Goal: Task Accomplishment & Management: Use online tool/utility

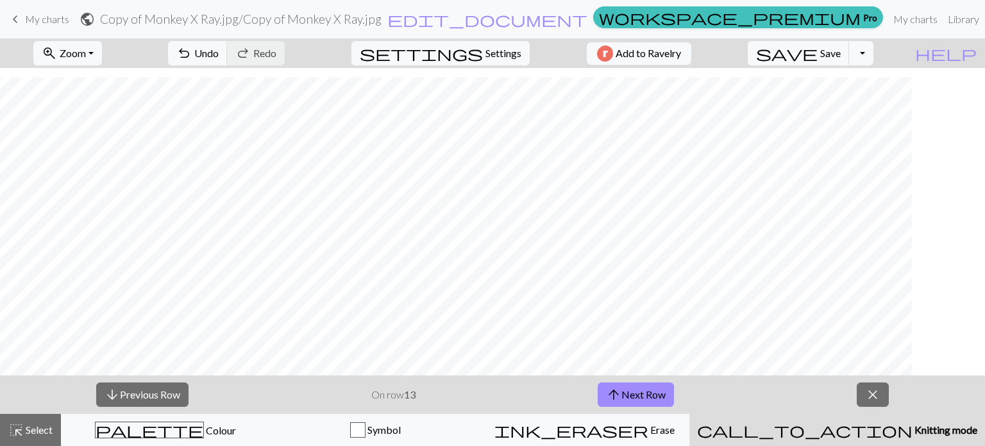
scroll to position [645, 0]
click at [841, 58] on span "Save" at bounding box center [830, 53] width 21 height 12
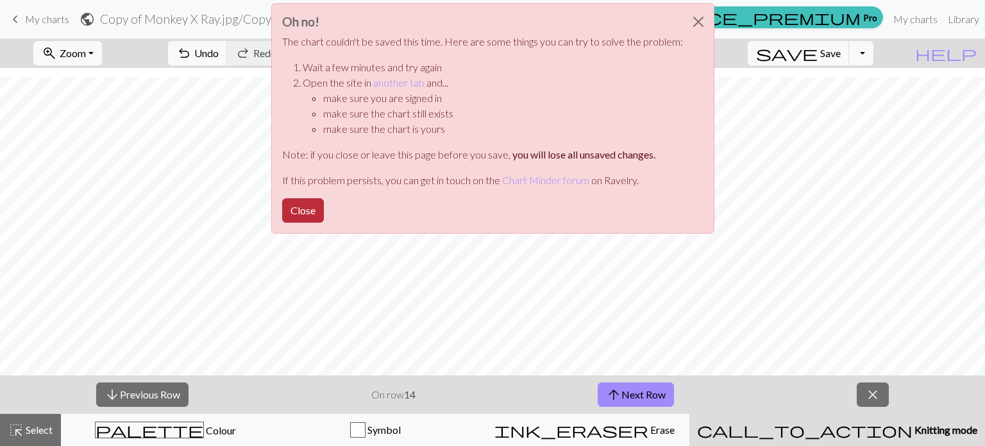
click at [305, 208] on button "Close" at bounding box center [303, 210] width 42 height 24
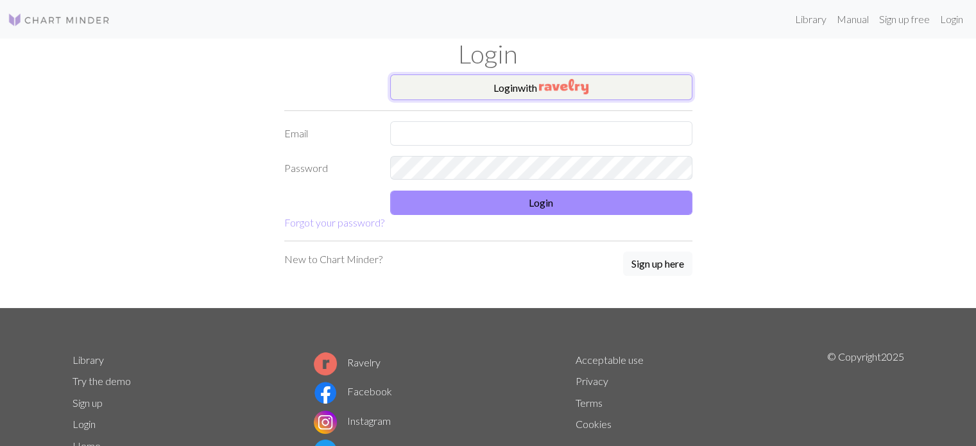
click at [516, 92] on button "Login with" at bounding box center [541, 87] width 302 height 26
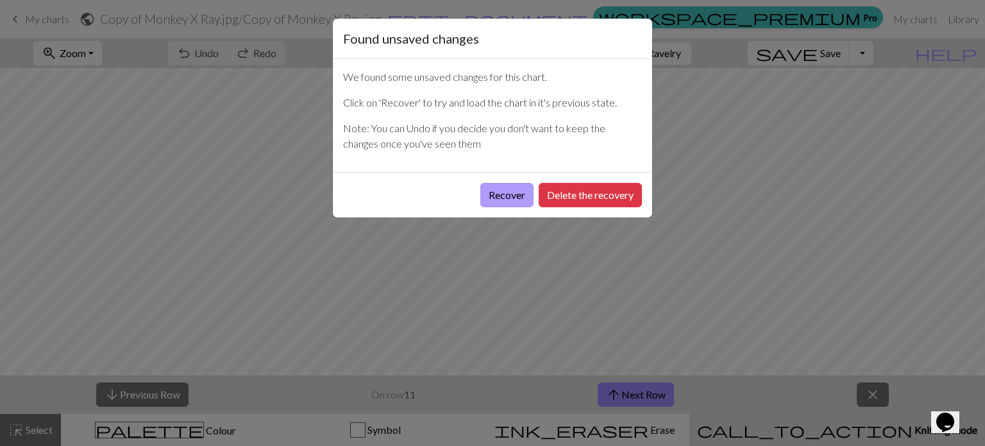
click at [510, 197] on button "Recover" at bounding box center [506, 195] width 53 height 24
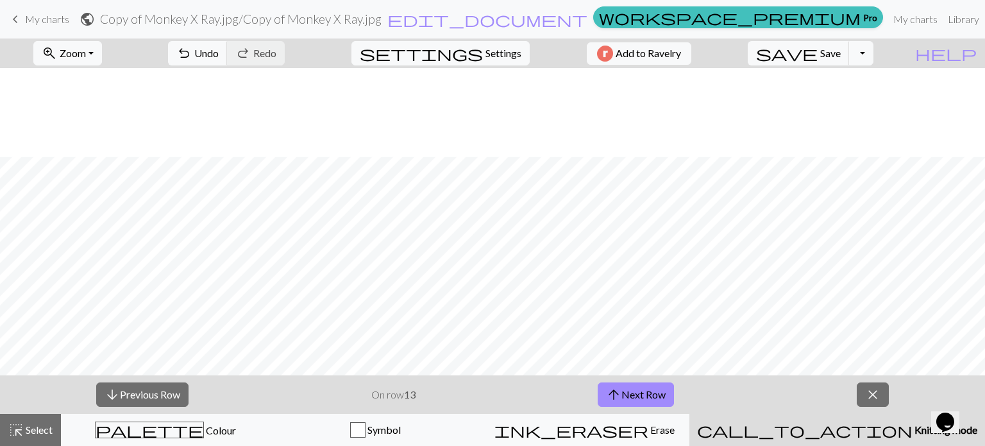
scroll to position [790, 0]
click at [849, 46] on button "save Save Save" at bounding box center [799, 53] width 102 height 24
click at [844, 53] on button "save Save Save" at bounding box center [799, 53] width 102 height 24
drag, startPoint x: 546, startPoint y: 55, endPoint x: 705, endPoint y: 392, distance: 373.0
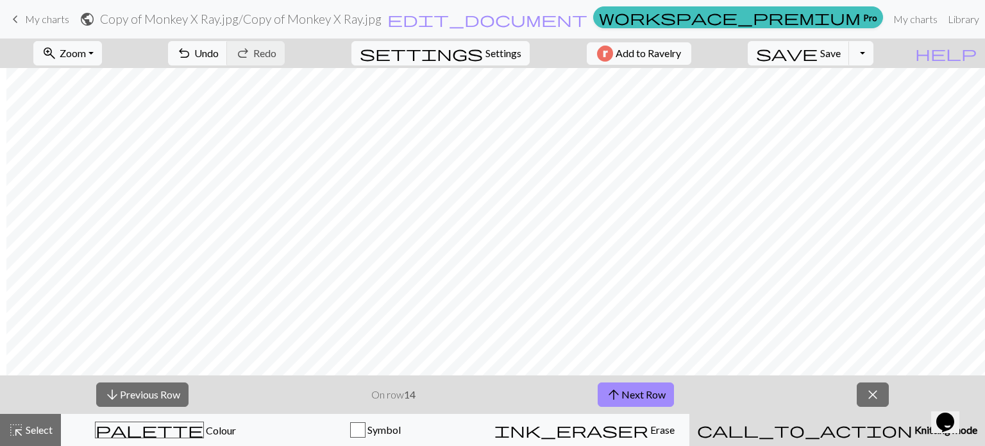
click at [705, 392] on div "arrow_downward Previous Row On row 14 arrow_upward Next Row close" at bounding box center [492, 394] width 985 height 38
click at [841, 53] on span "Save" at bounding box center [830, 53] width 21 height 12
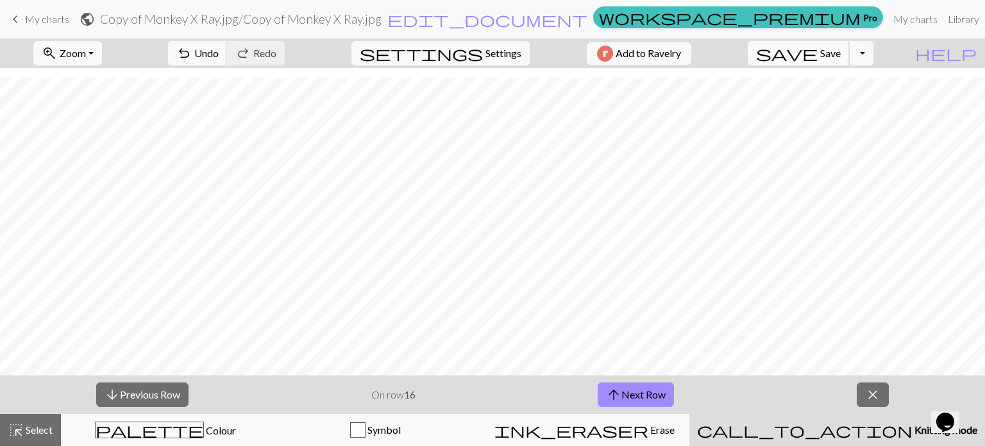
click at [845, 60] on button "save Save Save" at bounding box center [799, 53] width 102 height 24
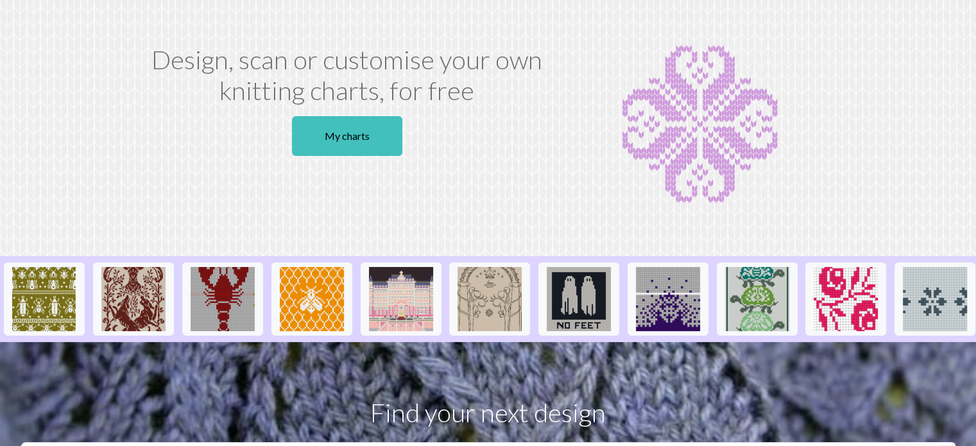
scroll to position [7, 0]
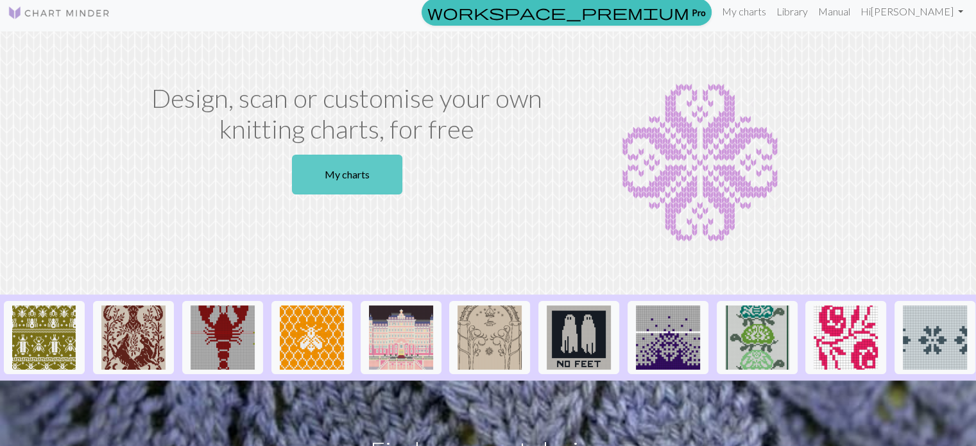
click at [359, 157] on link "My charts" at bounding box center [347, 175] width 110 height 40
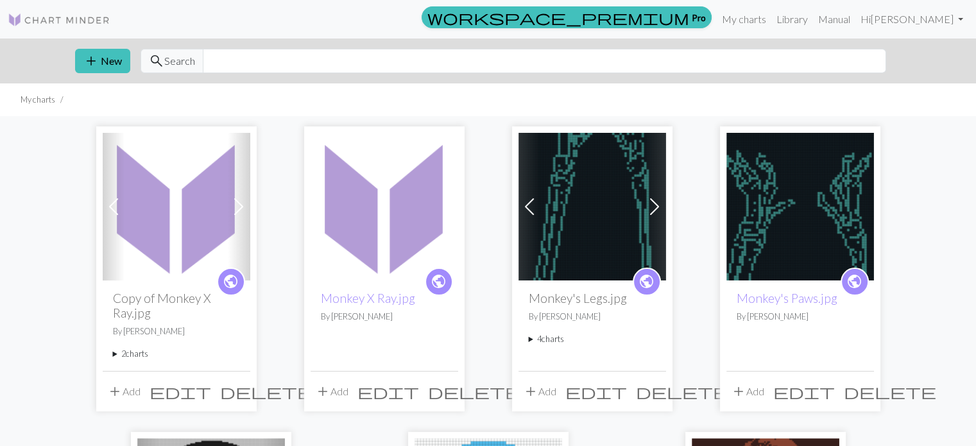
click at [240, 194] on link "Next" at bounding box center [239, 207] width 22 height 148
click at [110, 69] on button "add New" at bounding box center [102, 61] width 55 height 24
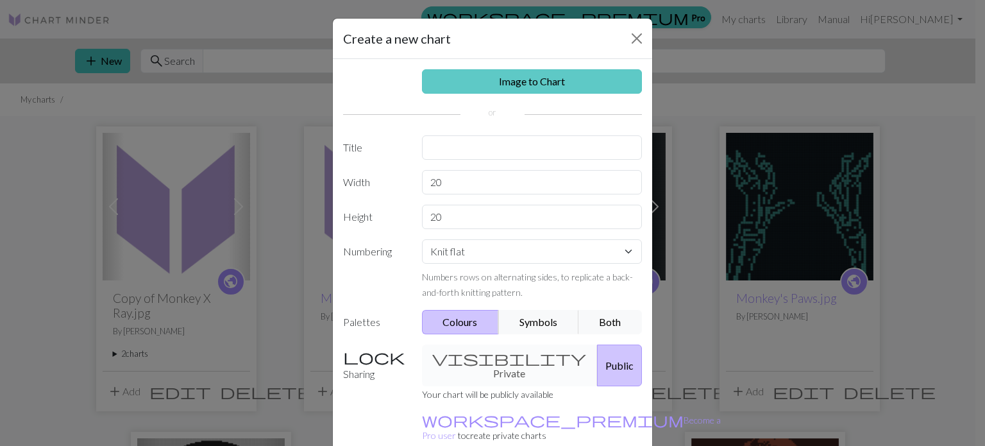
click at [452, 83] on link "Image to Chart" at bounding box center [532, 81] width 221 height 24
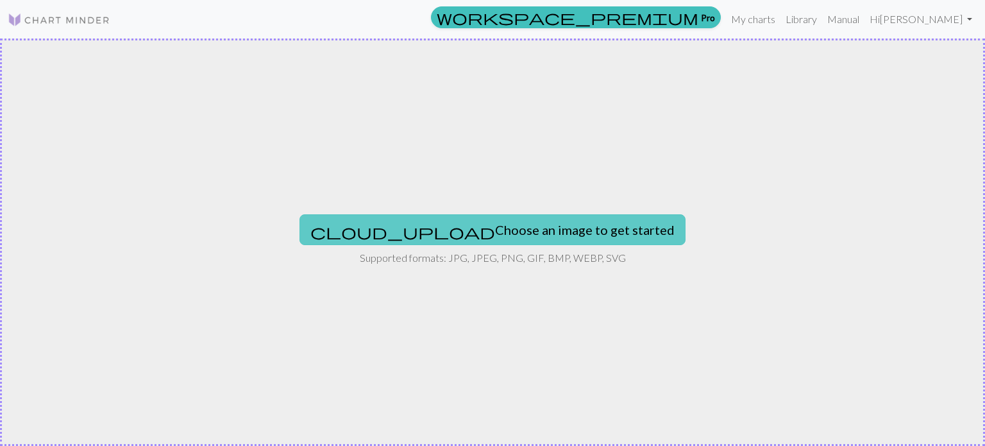
click at [532, 239] on button "cloud_upload Choose an image to get started" at bounding box center [493, 229] width 386 height 31
type input "C:\fakepath\Future Kings of Nowhere Tattoo.jpg"
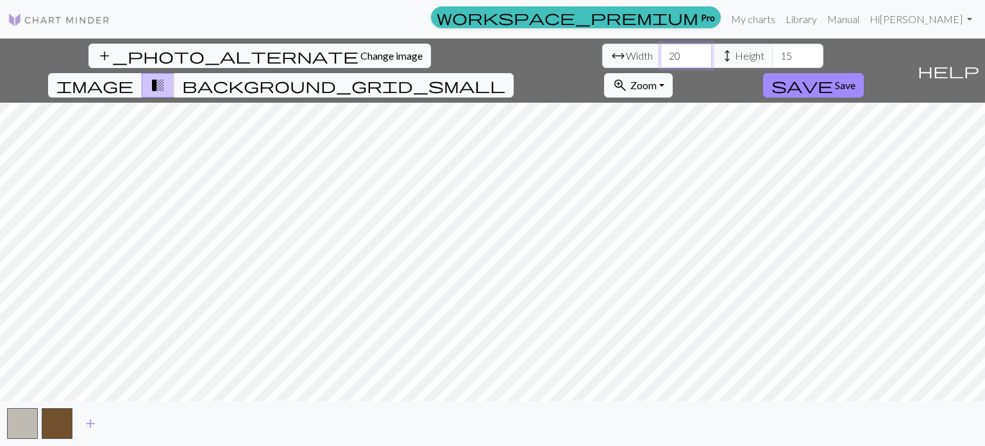
click at [661, 56] on input "20" at bounding box center [686, 56] width 51 height 24
drag, startPoint x: 300, startPoint y: 55, endPoint x: 310, endPoint y: 51, distance: 11.6
click at [661, 51] on input "20" at bounding box center [686, 56] width 51 height 24
drag, startPoint x: 313, startPoint y: 51, endPoint x: 275, endPoint y: 55, distance: 38.0
click at [602, 55] on div "arrow_range Width 20 height Height 15" at bounding box center [712, 56] width 221 height 24
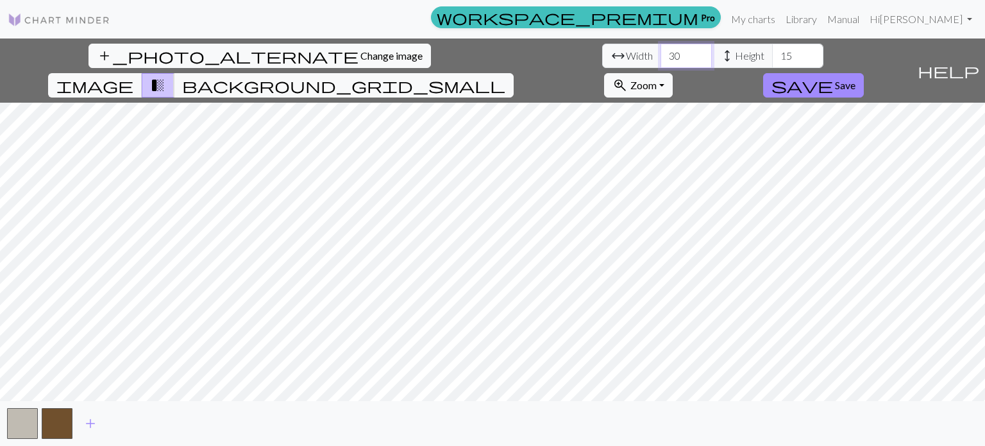
type input "30"
drag, startPoint x: 423, startPoint y: 50, endPoint x: 379, endPoint y: 52, distance: 43.7
click at [602, 53] on div "arrow_range Width 30 height Height 15" at bounding box center [712, 56] width 221 height 24
type input "30"
click at [514, 73] on button "background_grid_small" at bounding box center [344, 85] width 340 height 24
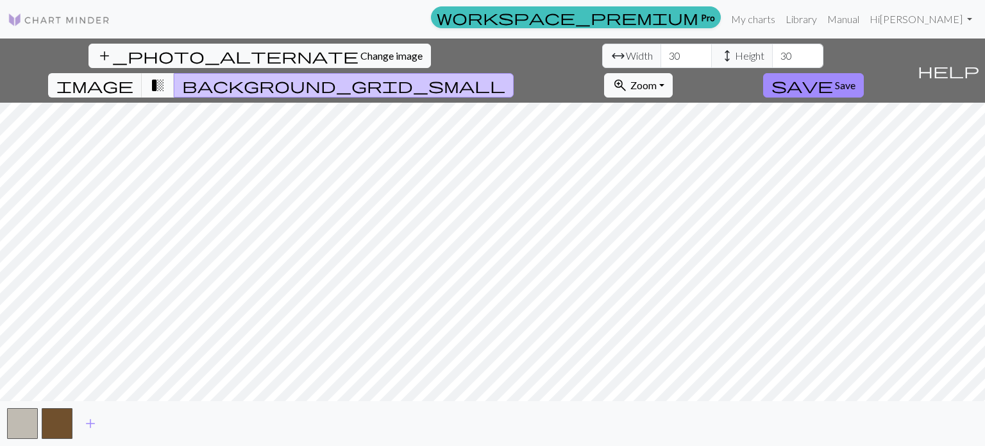
click at [165, 76] on span "transition_fade" at bounding box center [157, 85] width 15 height 18
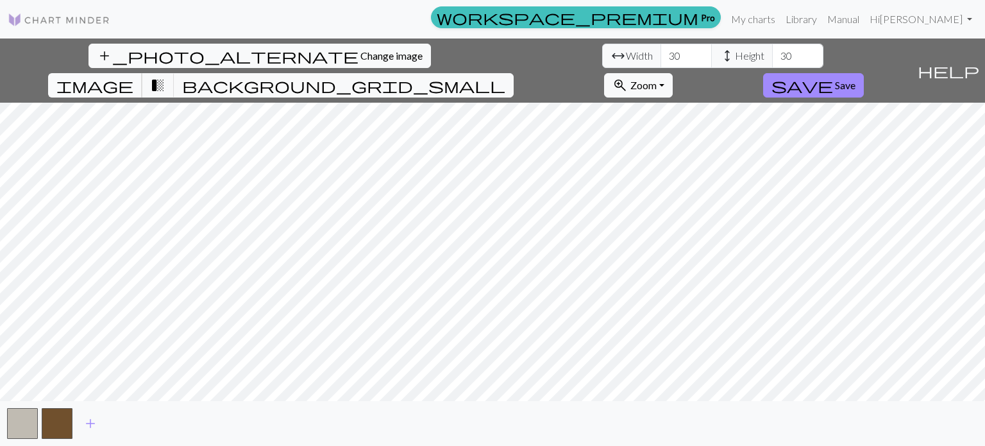
click at [142, 73] on button "image" at bounding box center [95, 85] width 94 height 24
click at [514, 73] on button "background_grid_small" at bounding box center [344, 85] width 340 height 24
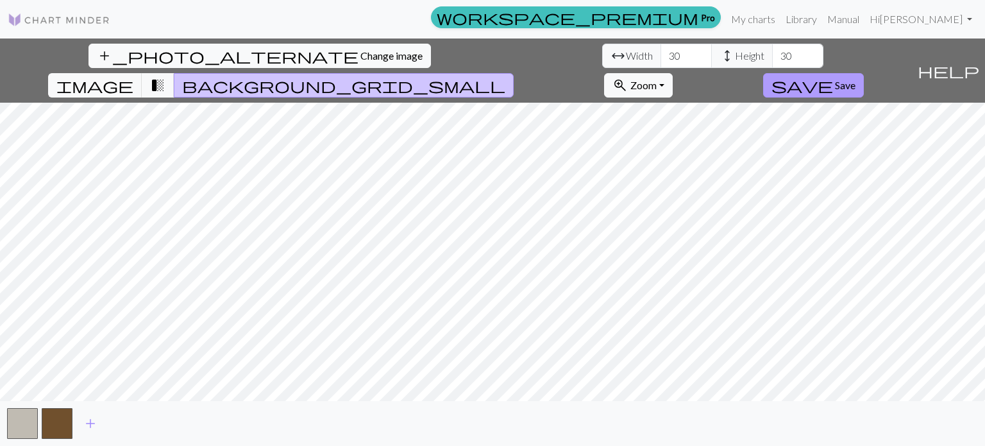
click at [833, 76] on span "save" at bounding box center [803, 85] width 62 height 18
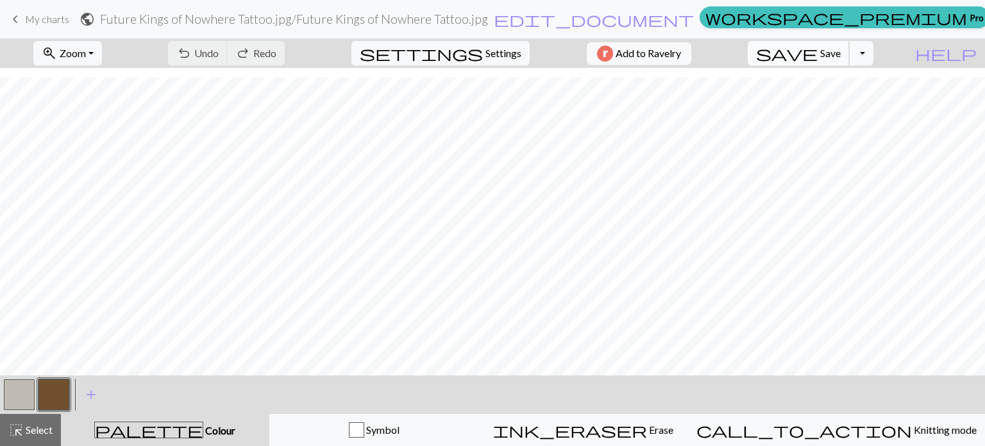
scroll to position [160, 0]
click at [23, 396] on button "button" at bounding box center [19, 394] width 31 height 31
click at [58, 397] on button "button" at bounding box center [53, 394] width 31 height 31
click at [16, 402] on button "button" at bounding box center [19, 394] width 31 height 31
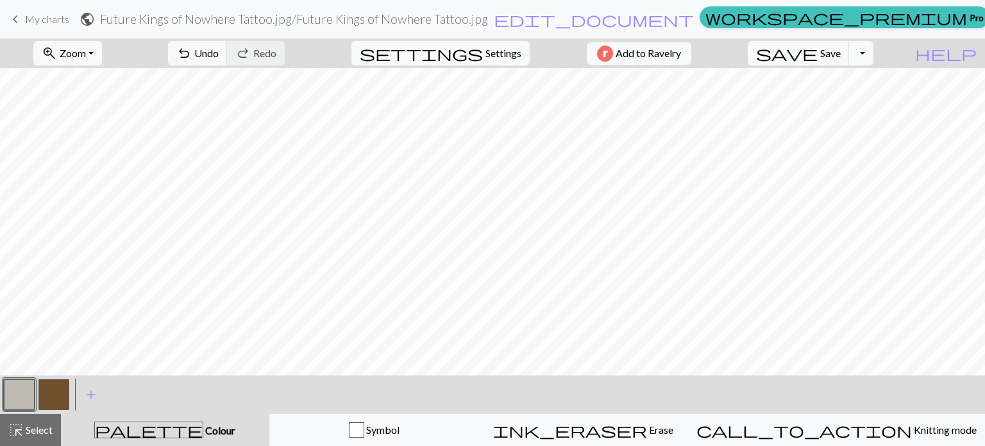
click at [50, 403] on button "button" at bounding box center [53, 394] width 31 height 31
click at [8, 397] on button "button" at bounding box center [19, 394] width 31 height 31
click at [850, 52] on button "save Save Save" at bounding box center [799, 53] width 102 height 24
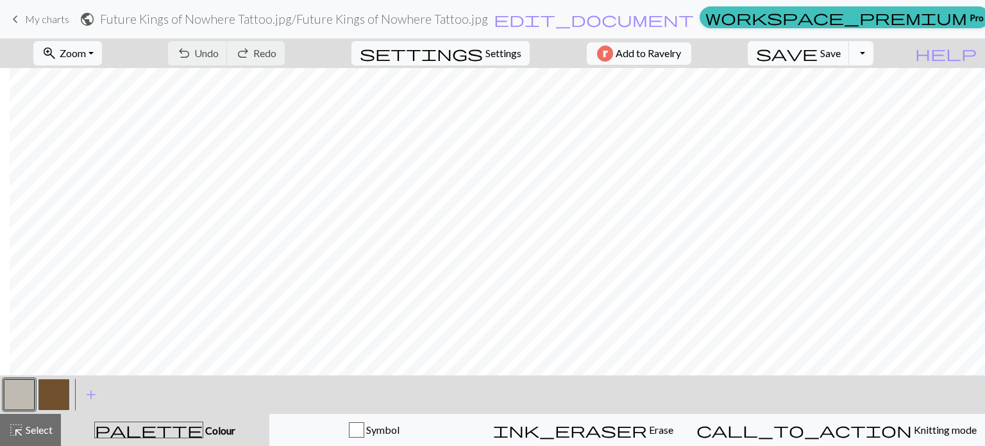
click at [874, 53] on button "Toggle Dropdown" at bounding box center [861, 53] width 24 height 24
click at [874, 79] on button "file_copy Save a copy" at bounding box center [768, 81] width 212 height 21
click at [40, 16] on span "My charts" at bounding box center [47, 19] width 44 height 12
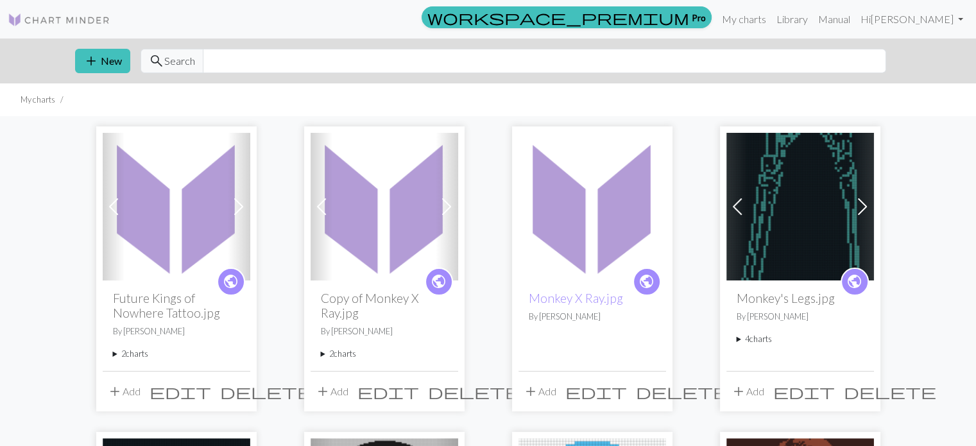
click at [180, 186] on img at bounding box center [177, 207] width 148 height 148
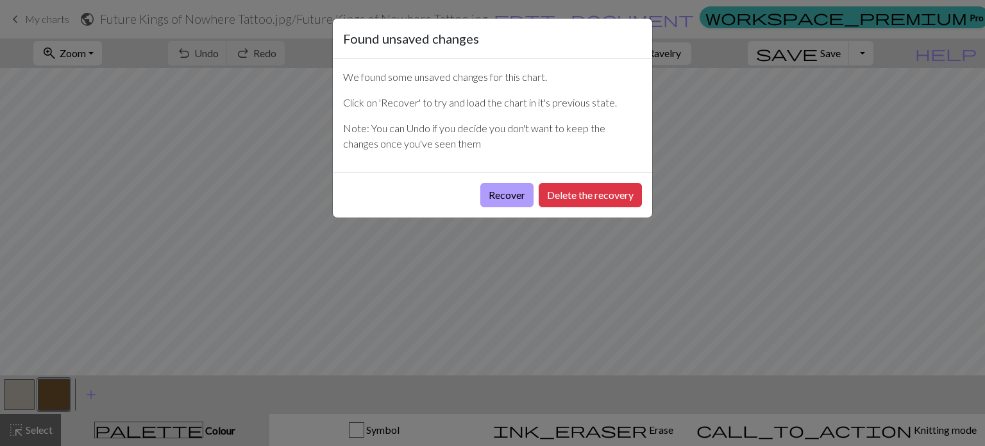
click at [523, 203] on button "Recover" at bounding box center [506, 195] width 53 height 24
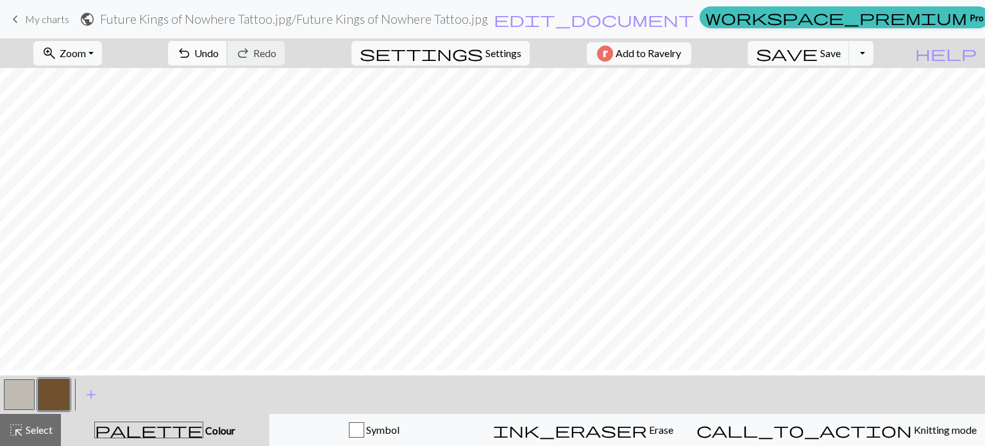
scroll to position [58, 0]
click at [475, 56] on button "settings Settings" at bounding box center [440, 53] width 178 height 24
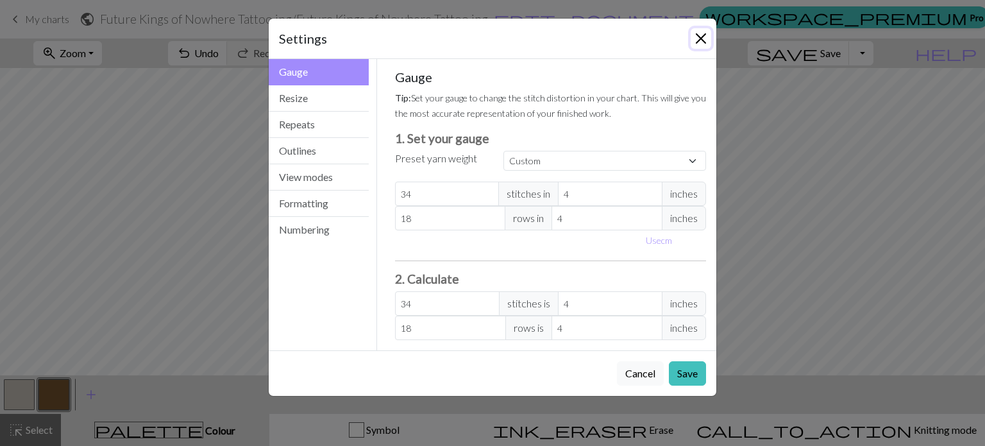
click at [697, 39] on button "Close" at bounding box center [701, 38] width 21 height 21
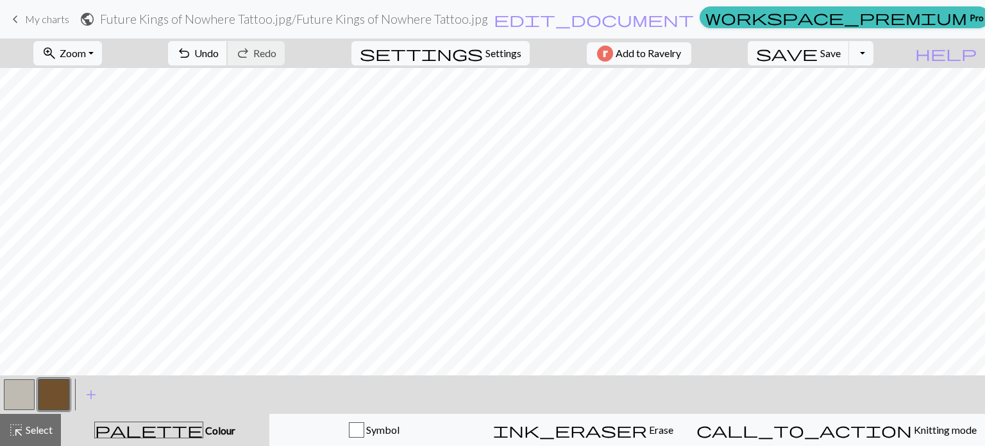
click at [219, 51] on span "Undo" at bounding box center [206, 53] width 24 height 12
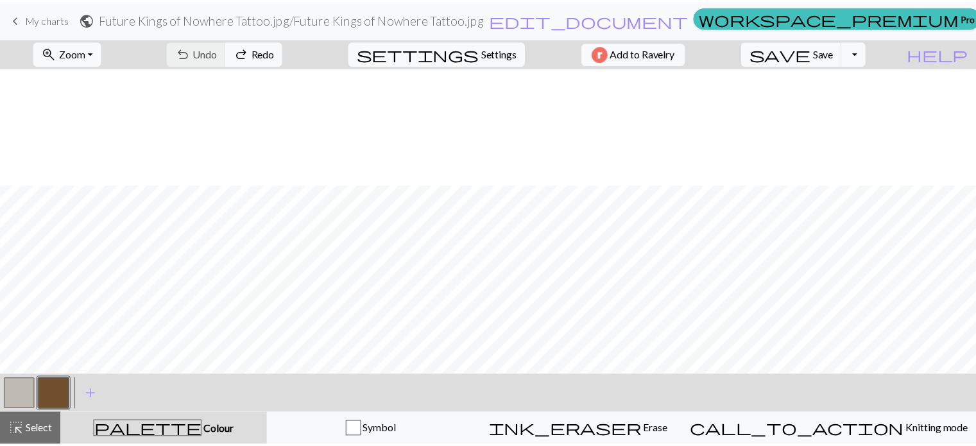
scroll to position [509, 0]
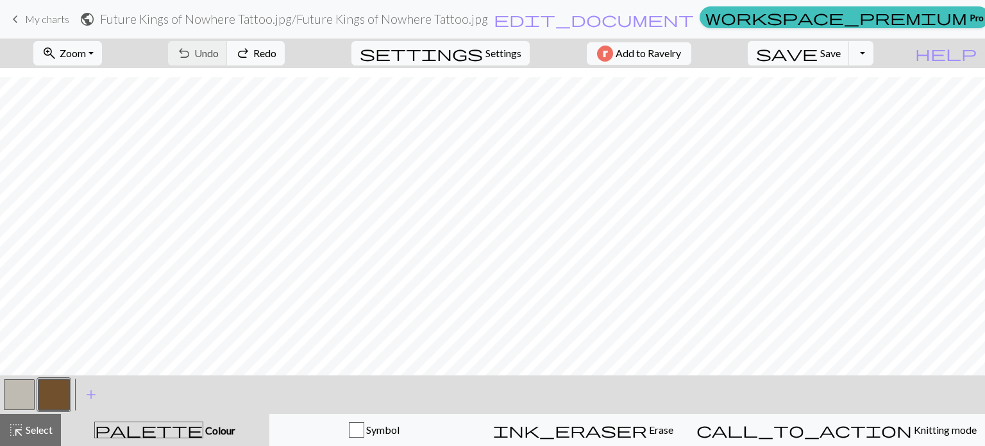
click at [32, 28] on link "keyboard_arrow_left My charts" at bounding box center [39, 19] width 62 height 22
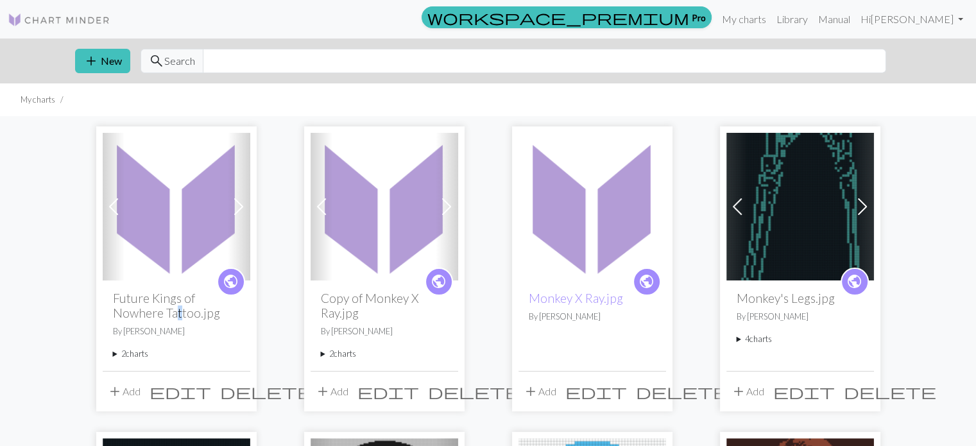
click at [175, 317] on h2 "Future Kings of Nowhere Tattoo.jpg" at bounding box center [176, 306] width 127 height 30
click at [174, 317] on h2 "Future Kings of Nowhere Tattoo.jpg" at bounding box center [176, 306] width 127 height 30
click at [173, 317] on h2 "Future Kings of Nowhere Tattoo.jpg" at bounding box center [176, 306] width 127 height 30
click at [173, 314] on h2 "Future Kings of Nowhere Tattoo.jpg" at bounding box center [176, 306] width 127 height 30
click at [209, 385] on span "edit" at bounding box center [180, 391] width 62 height 18
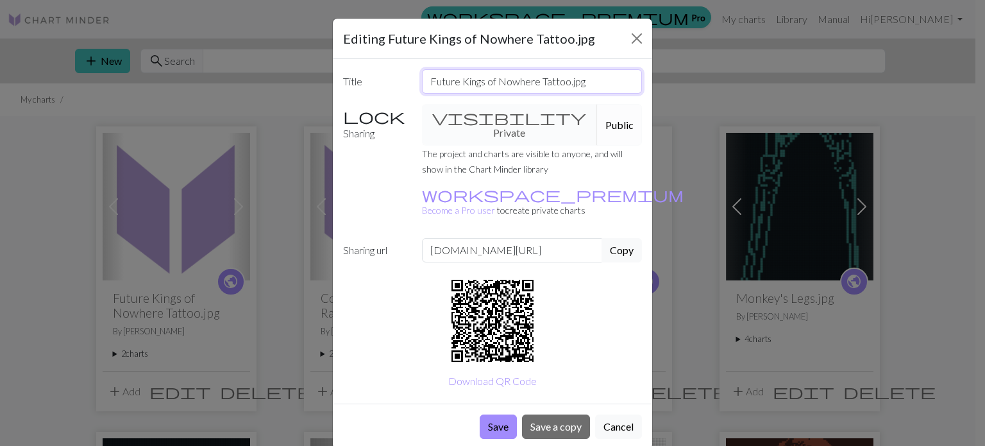
click at [476, 86] on input "Future Kings of Nowhere Tattoo.jpg" at bounding box center [532, 81] width 221 height 24
type input "FKON Rabbit"
click at [505, 414] on button "Save" at bounding box center [498, 426] width 37 height 24
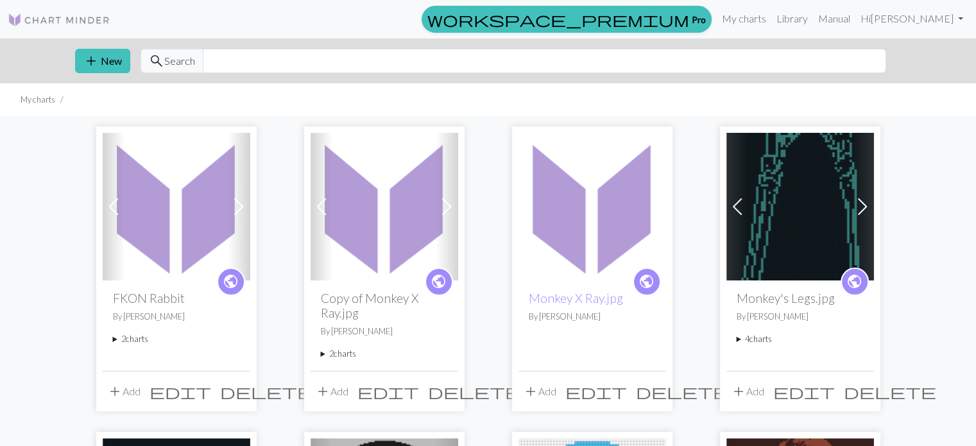
click at [229, 282] on span "public" at bounding box center [231, 281] width 16 height 20
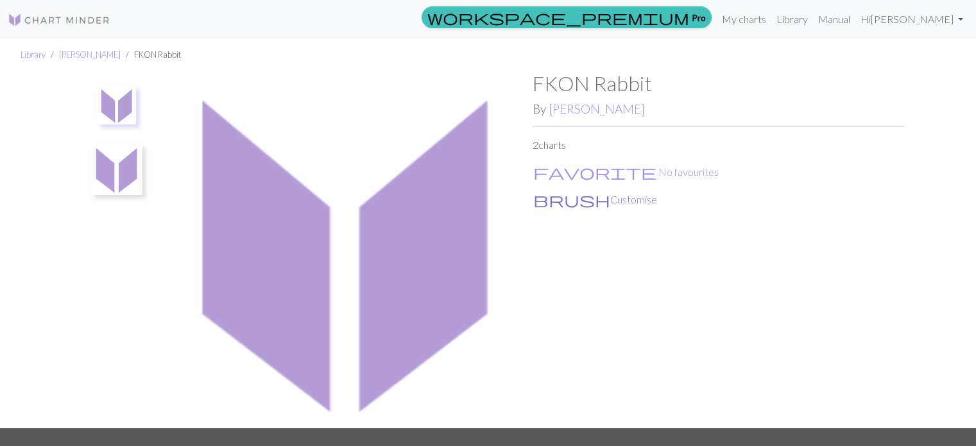
click at [562, 201] on button "brush Customise" at bounding box center [594, 199] width 125 height 17
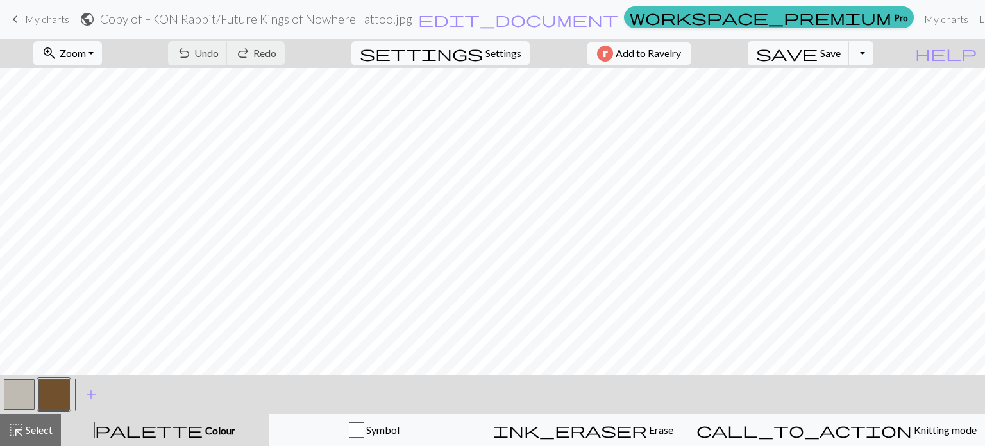
click at [412, 17] on h2 "Copy of FKON Rabbit / Future Kings of Nowhere Tattoo.jpg" at bounding box center [256, 19] width 312 height 15
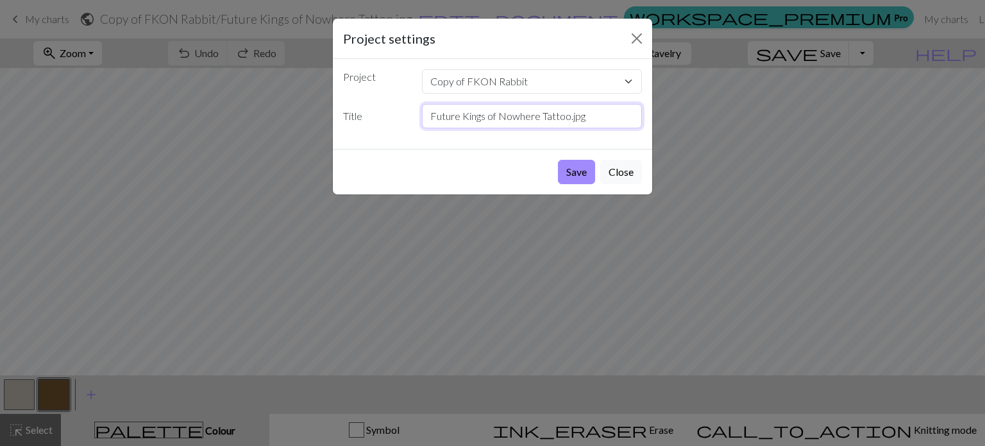
click at [551, 109] on input "Future Kings of Nowhere Tattoo.jpg" at bounding box center [532, 116] width 221 height 24
click at [627, 39] on button "Close" at bounding box center [637, 38] width 21 height 21
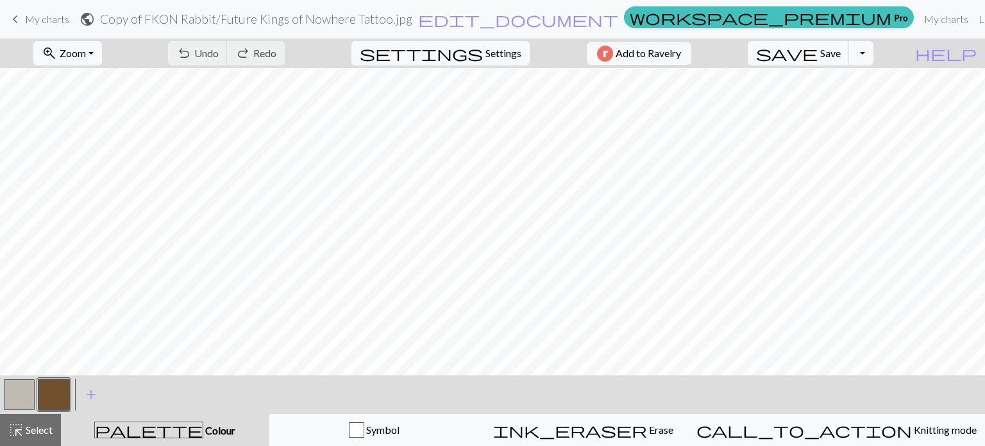
click at [31, 17] on span "My charts" at bounding box center [47, 19] width 44 height 12
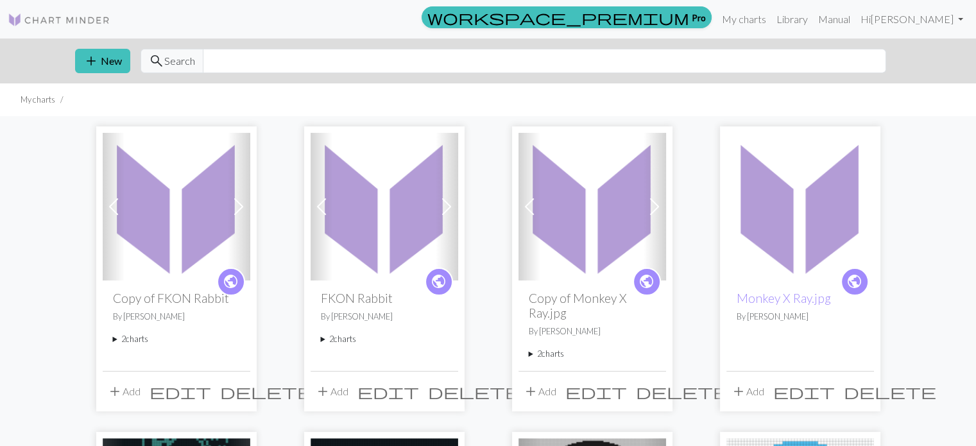
click at [365, 233] on img at bounding box center [384, 207] width 148 height 148
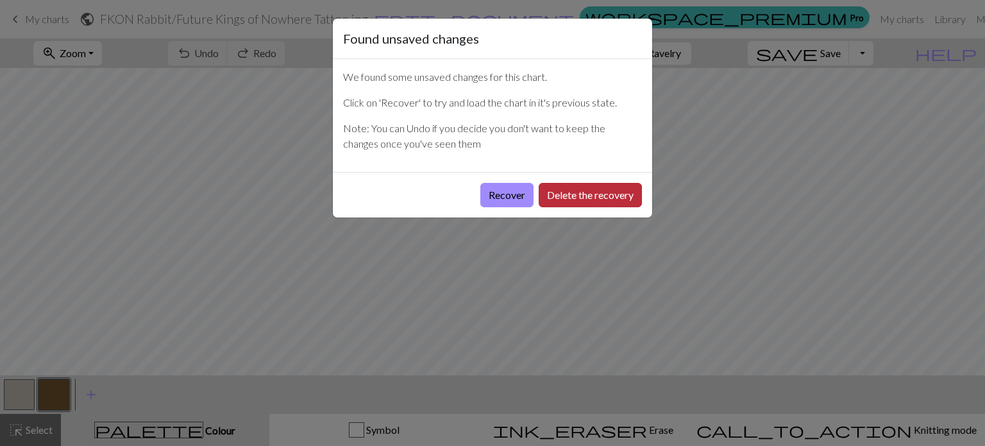
click at [564, 193] on button "Delete the recovery" at bounding box center [590, 195] width 103 height 24
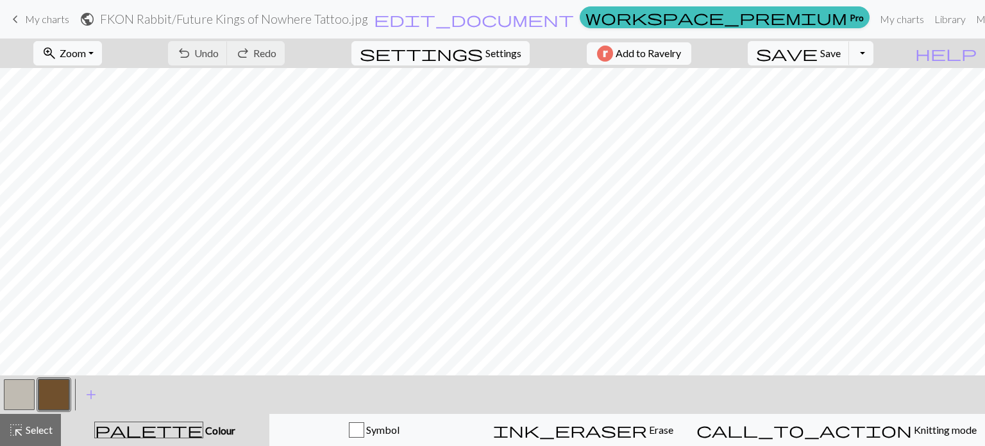
click at [41, 21] on span "My charts" at bounding box center [47, 19] width 44 height 12
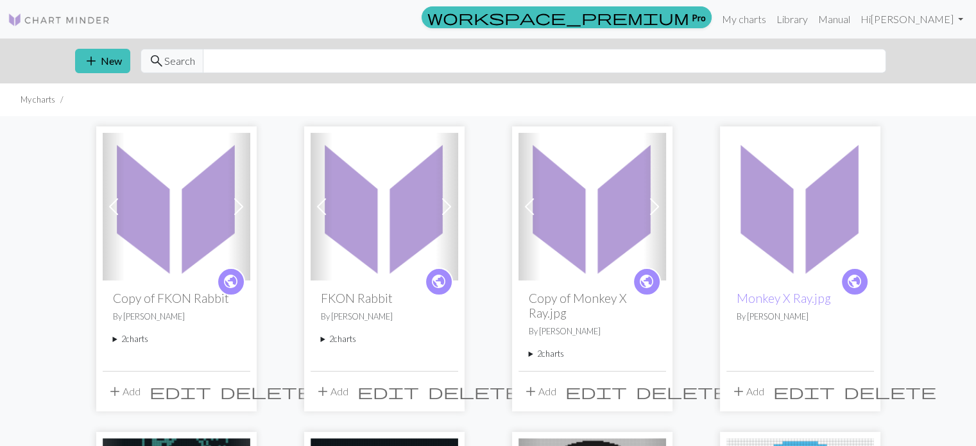
click at [238, 385] on span "delete" at bounding box center [266, 391] width 92 height 18
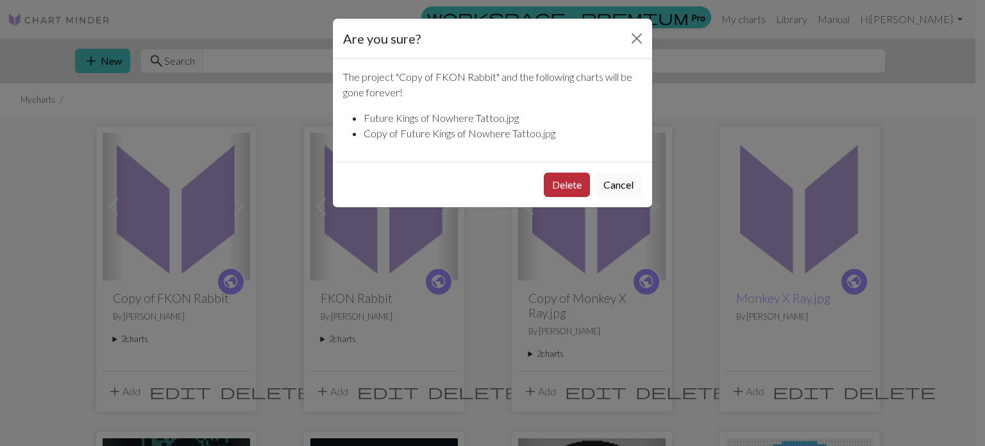
click at [568, 183] on button "Delete" at bounding box center [567, 185] width 46 height 24
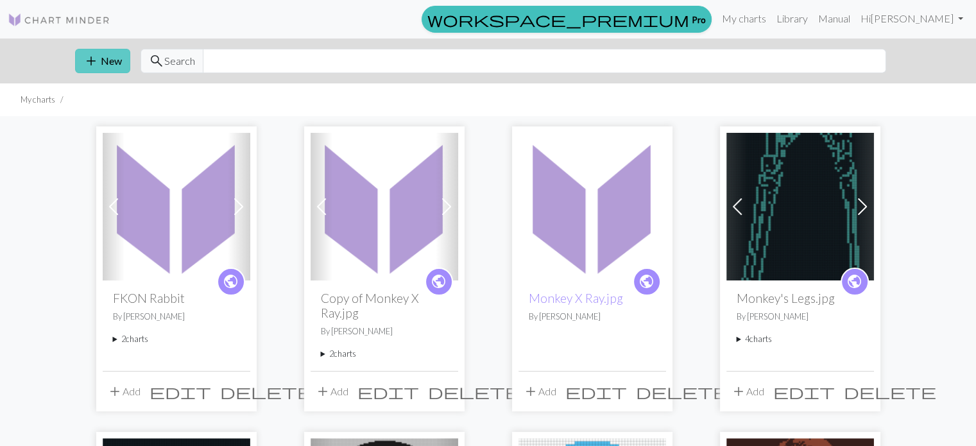
click at [111, 63] on button "add New" at bounding box center [102, 61] width 55 height 24
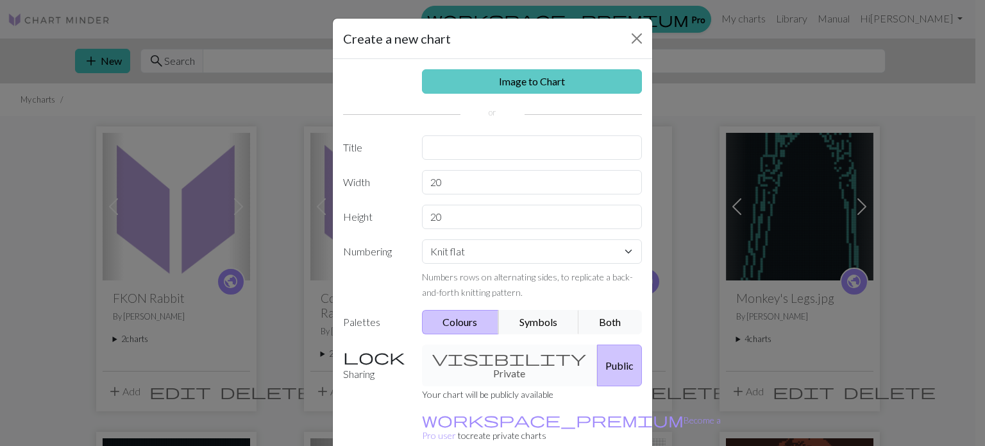
click at [467, 73] on link "Image to Chart" at bounding box center [532, 81] width 221 height 24
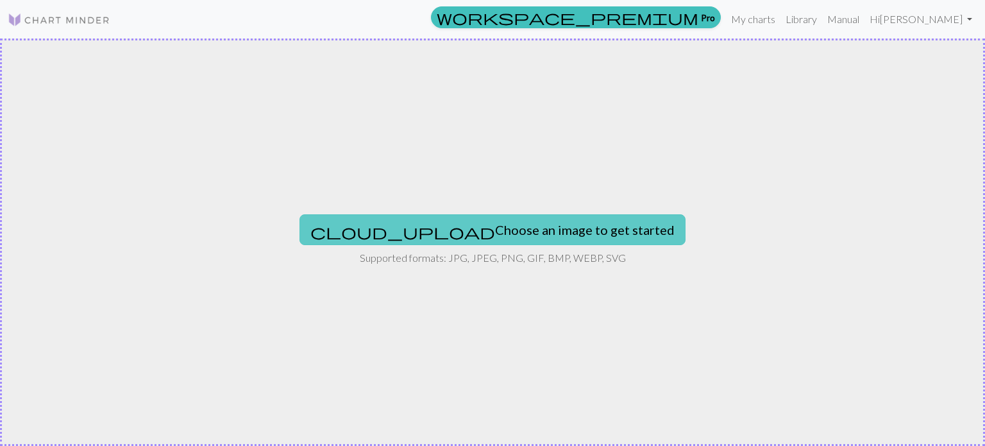
click at [460, 239] on button "cloud_upload Choose an image to get started" at bounding box center [493, 229] width 386 height 31
type input "C:\fakepath\Future Kings of Nowhere Tattoo.jpg"
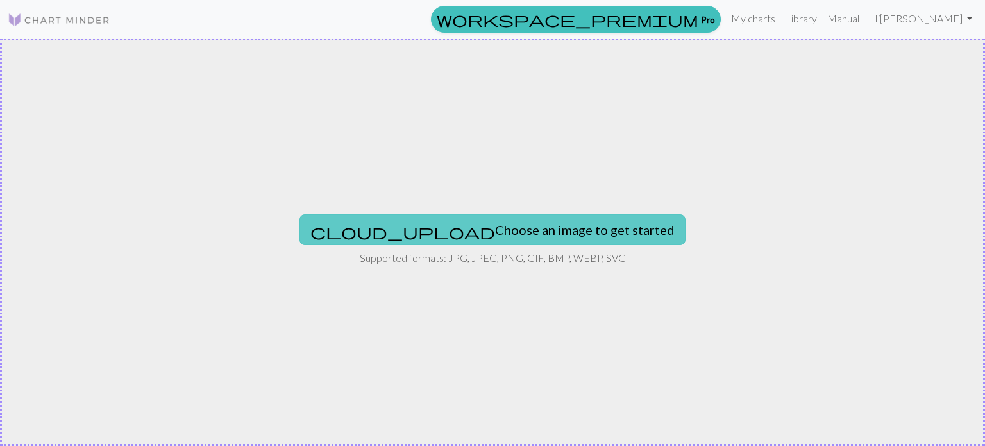
click at [544, 230] on button "cloud_upload Choose an image to get started" at bounding box center [493, 229] width 386 height 31
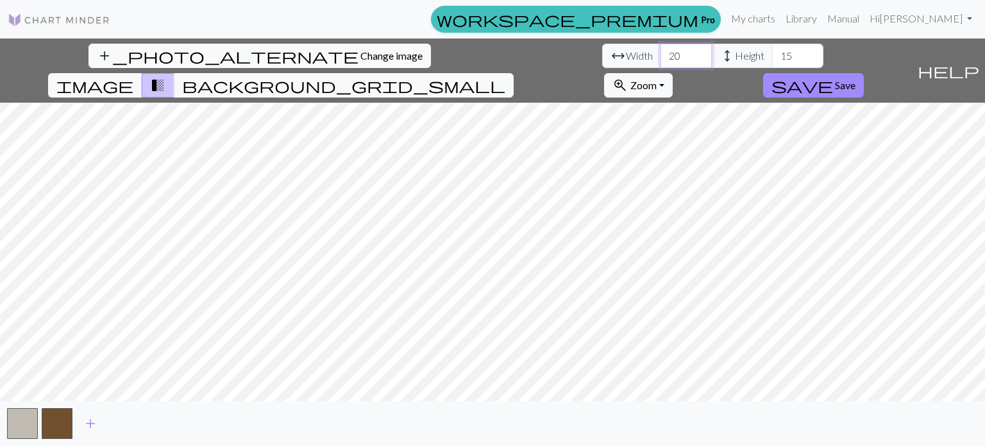
click at [661, 55] on input "20" at bounding box center [686, 56] width 51 height 24
type input "20"
drag, startPoint x: 418, startPoint y: 53, endPoint x: 321, endPoint y: 67, distance: 98.4
click at [602, 67] on div "arrow_range Width 20 height Height 15" at bounding box center [712, 56] width 221 height 24
type input "30"
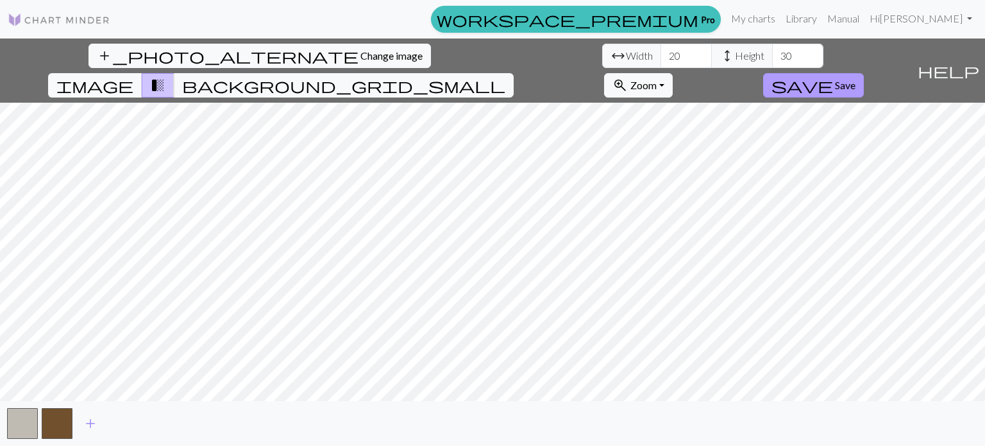
click at [833, 76] on span "save" at bounding box center [803, 85] width 62 height 18
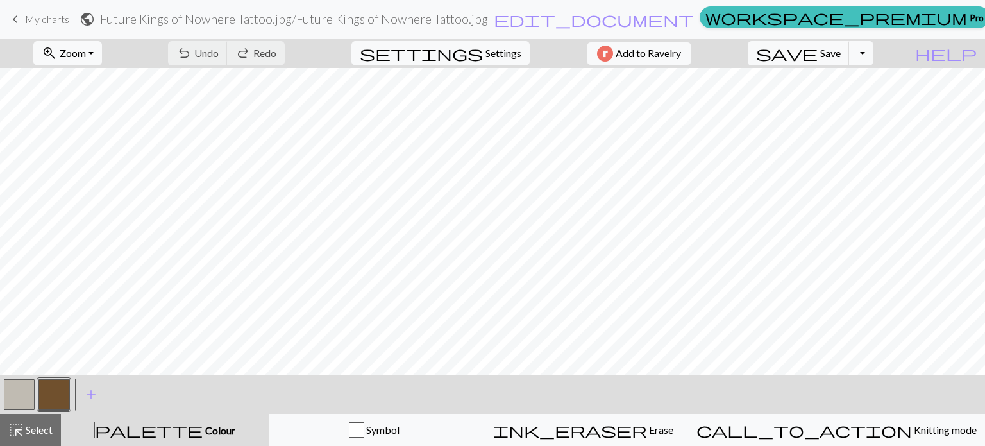
click at [333, 19] on h2 "Future Kings of Nowhere Tattoo.jpg / Future Kings of Nowhere Tattoo.jpg" at bounding box center [294, 19] width 388 height 15
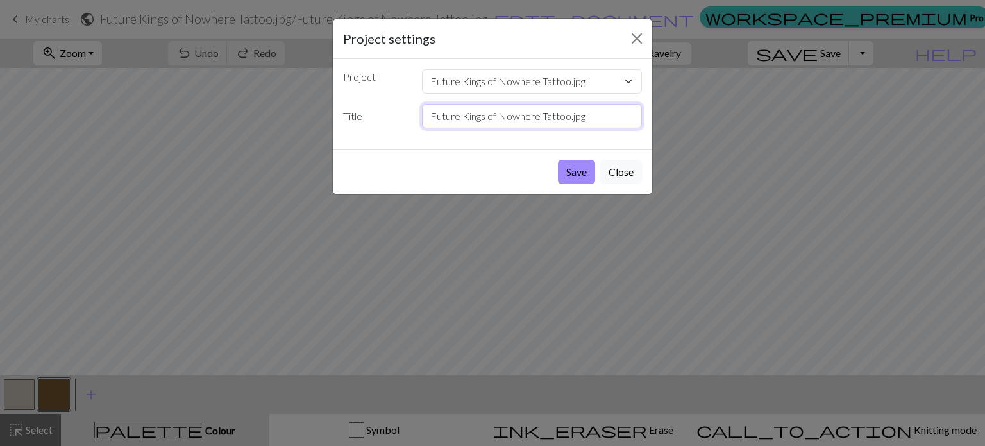
click at [512, 123] on input "Future Kings of Nowhere Tattoo.jpg" at bounding box center [532, 116] width 221 height 24
click at [489, 84] on select "Future Kings of Nowhere Tattoo.jpg FKON Rabbit Copy of Monkey X Ray.jpg Monkey …" at bounding box center [532, 81] width 221 height 24
click at [370, 80] on label "Project" at bounding box center [374, 78] width 79 height 19
click at [472, 112] on input "Future Kings of Nowhere Tattoo.jpg" at bounding box center [532, 116] width 221 height 24
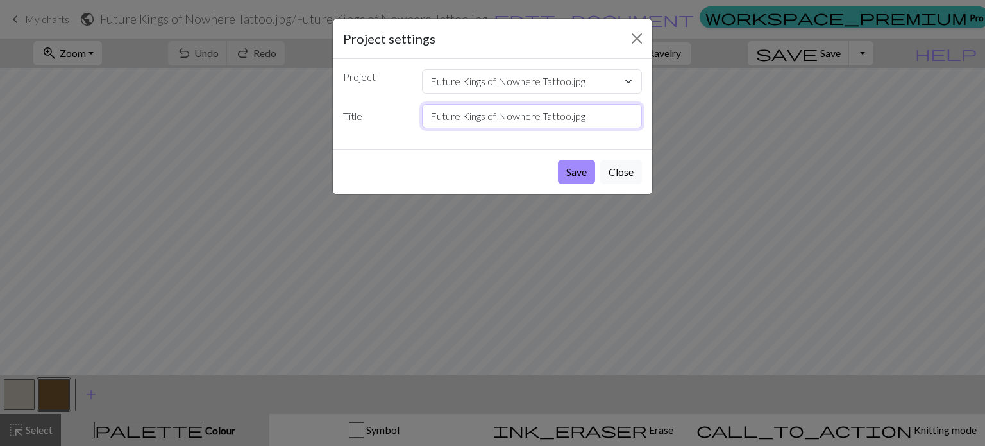
click at [471, 112] on input "Future Kings of Nowhere Tattoo.jpg" at bounding box center [532, 116] width 221 height 24
type input "FKON Shovel"
click at [567, 165] on button "Save" at bounding box center [576, 172] width 37 height 24
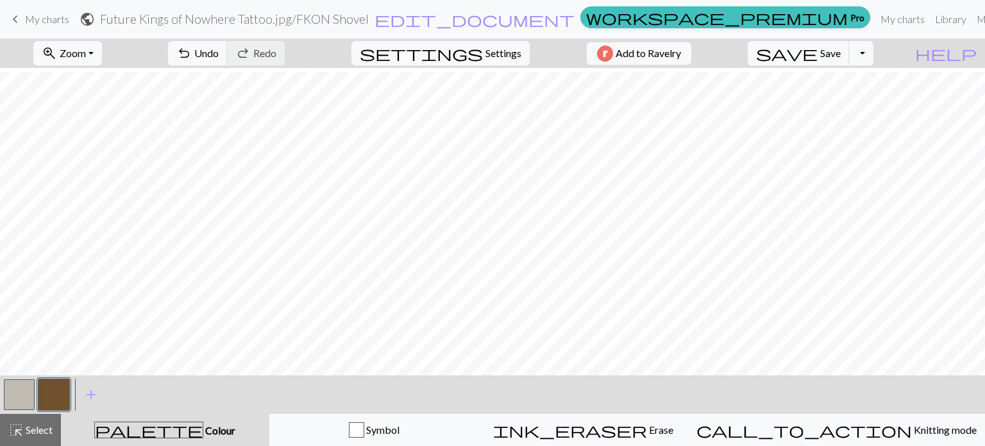
scroll to position [85, 0]
click at [8, 388] on button "button" at bounding box center [19, 394] width 31 height 31
click at [62, 384] on button "button" at bounding box center [53, 394] width 31 height 31
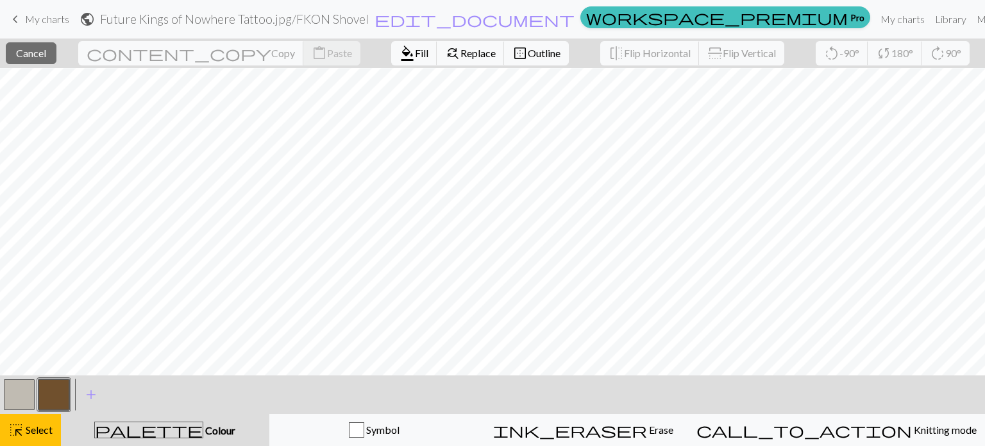
click at [42, 403] on button "button" at bounding box center [53, 394] width 31 height 31
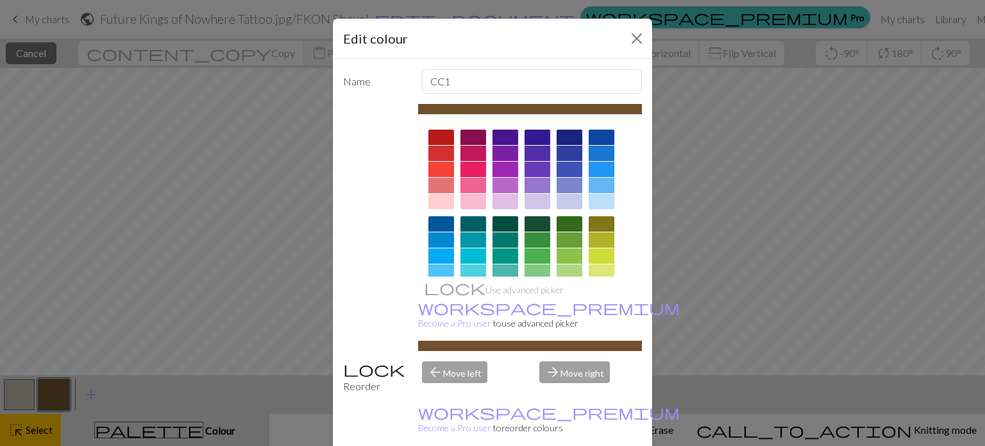
click at [620, 39] on div "Edit colour" at bounding box center [492, 39] width 319 height 40
click at [627, 38] on button "Close" at bounding box center [637, 38] width 21 height 21
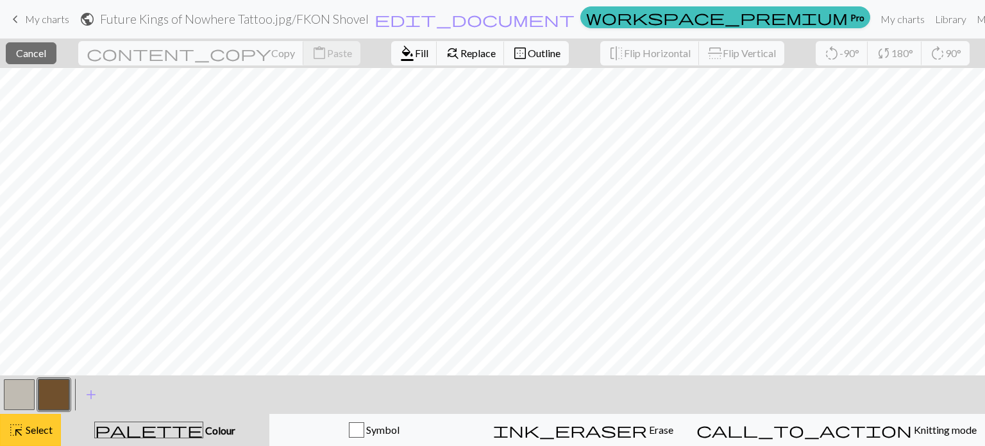
click at [13, 433] on span "highlight_alt" at bounding box center [15, 430] width 15 height 18
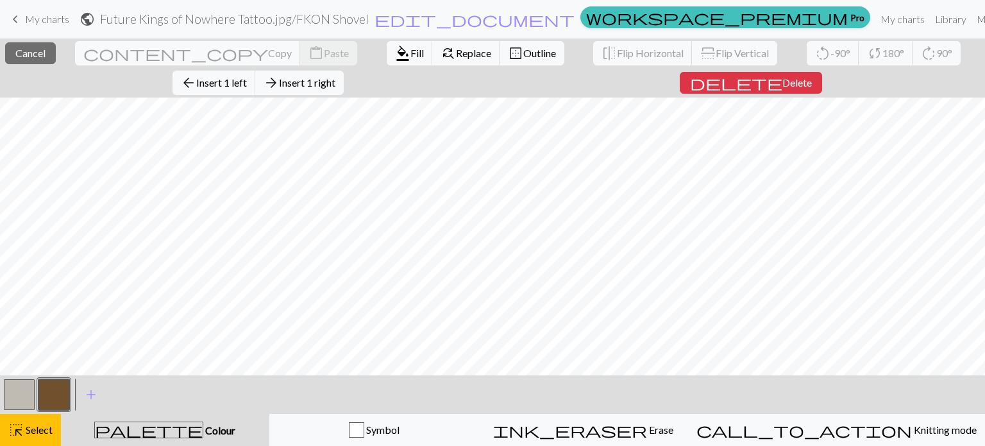
scroll to position [526, 0]
click at [60, 390] on button "button" at bounding box center [53, 394] width 31 height 31
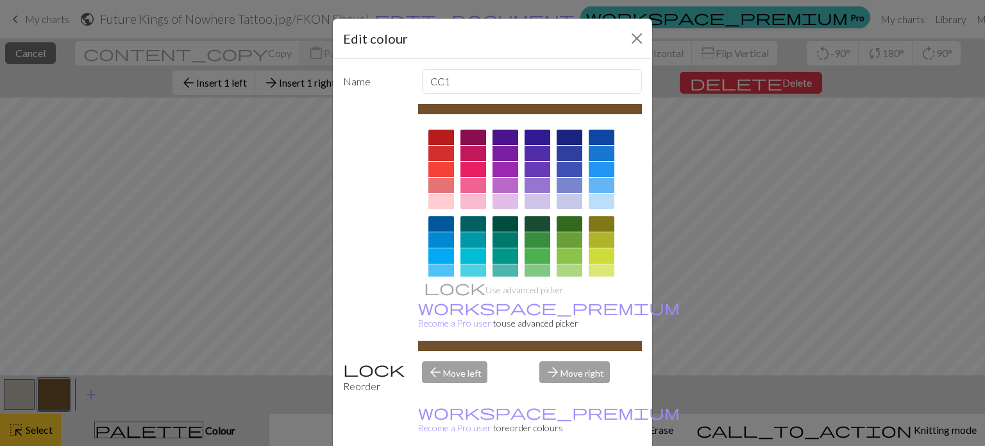
click at [44, 425] on div "Edit colour Name CC1 Use advanced picker workspace_premium Become a Pro user to…" at bounding box center [492, 223] width 985 height 446
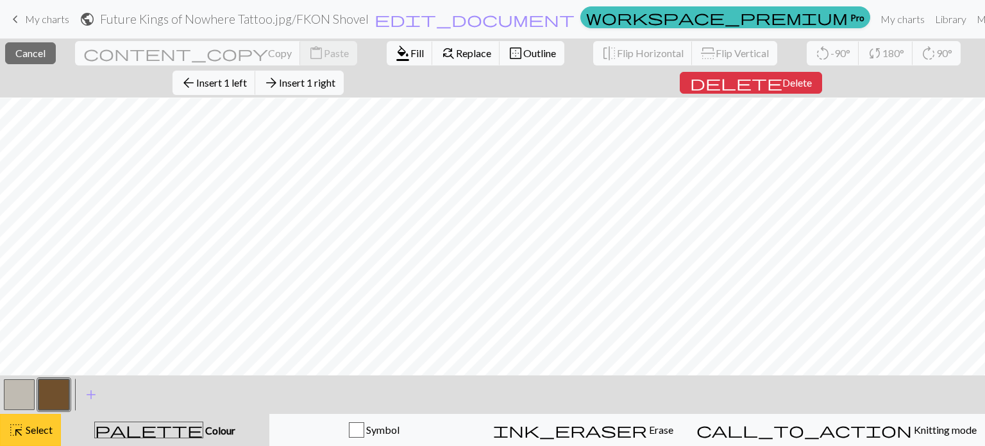
click at [44, 424] on span "Select" at bounding box center [38, 429] width 29 height 12
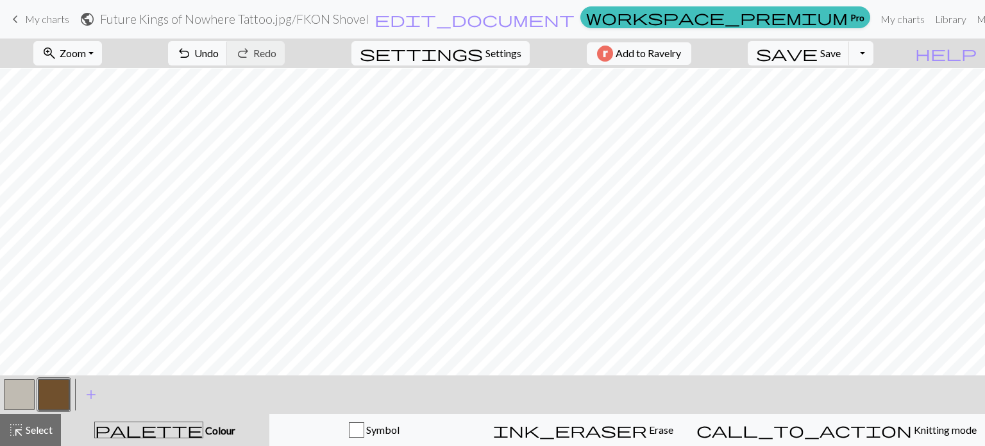
click at [51, 396] on button "button" at bounding box center [53, 394] width 31 height 31
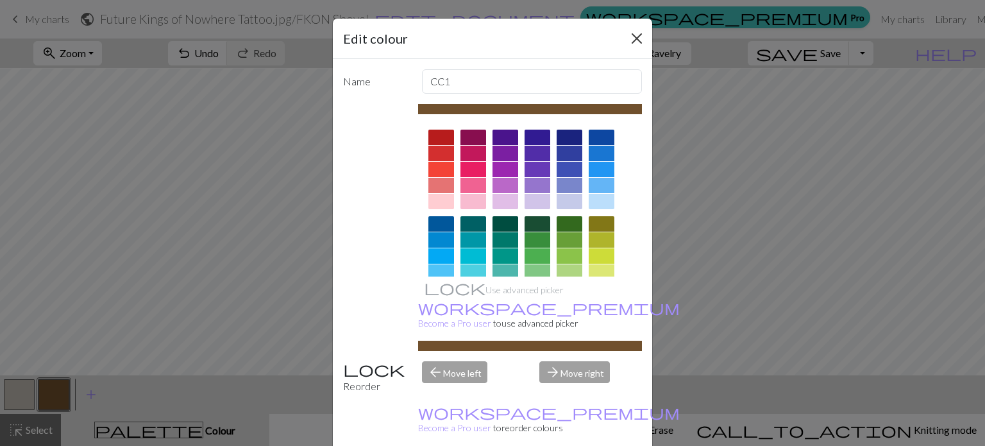
click at [643, 44] on div "Edit colour" at bounding box center [492, 39] width 319 height 40
click at [631, 44] on button "Close" at bounding box center [637, 38] width 21 height 21
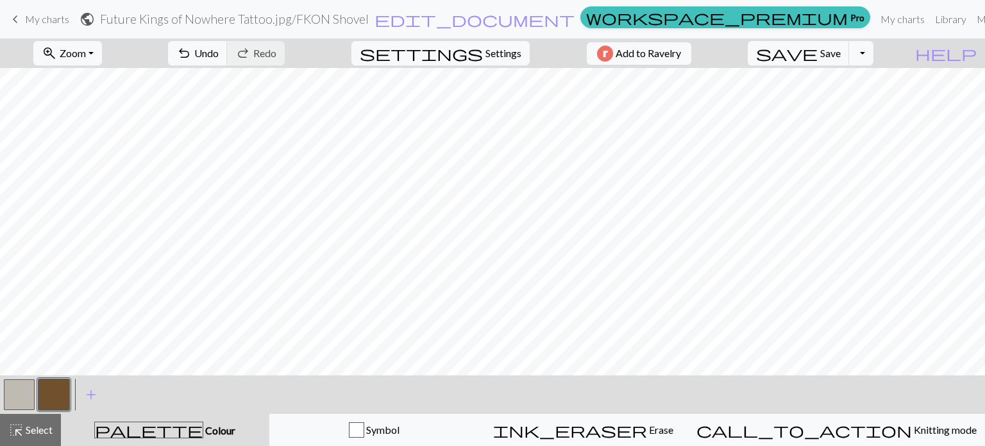
scroll to position [280, 0]
click at [28, 387] on button "button" at bounding box center [19, 394] width 31 height 31
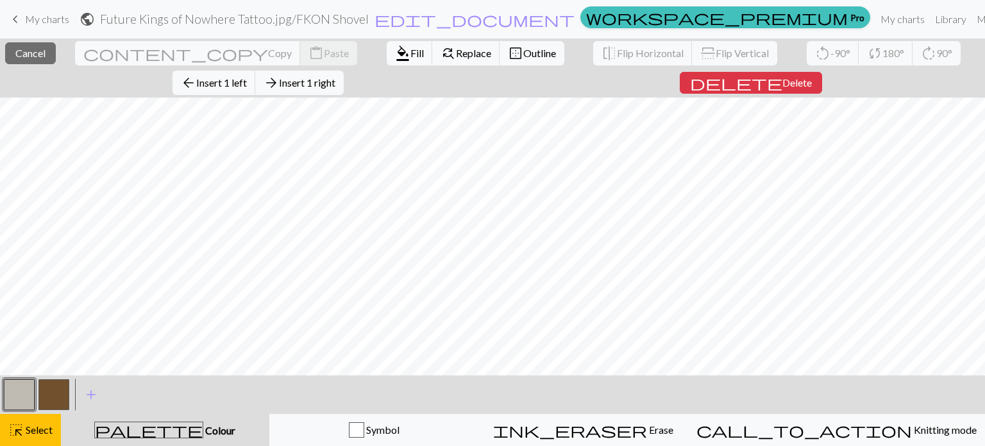
click at [0, 398] on div "< > add Add a colour" at bounding box center [492, 394] width 985 height 38
click at [23, 420] on button "highlight_alt Select Select" at bounding box center [30, 430] width 61 height 32
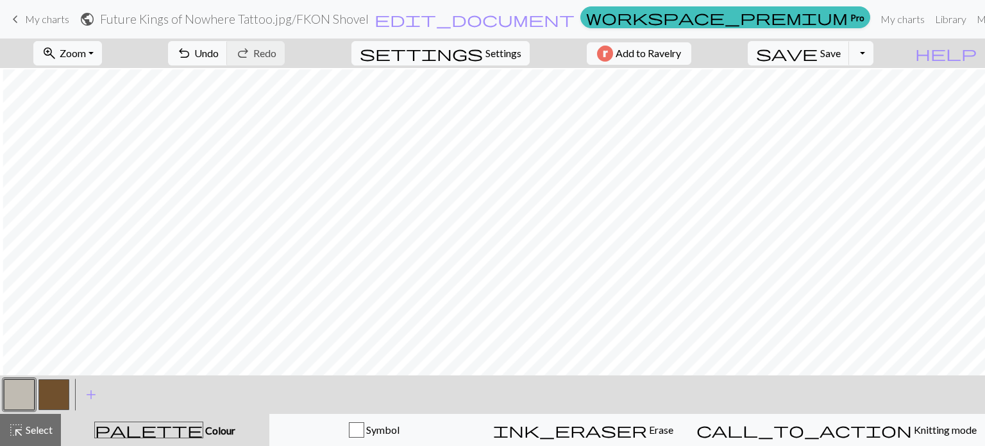
scroll to position [568, 3]
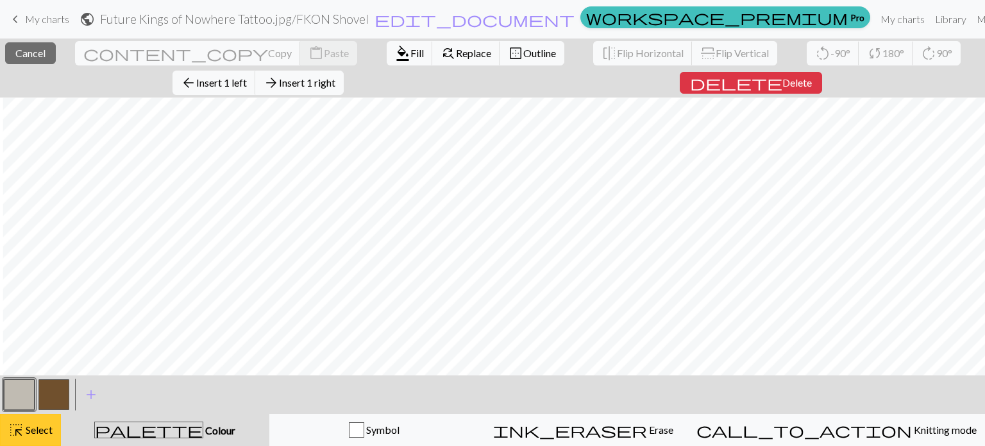
click at [18, 425] on span "highlight_alt" at bounding box center [15, 430] width 15 height 18
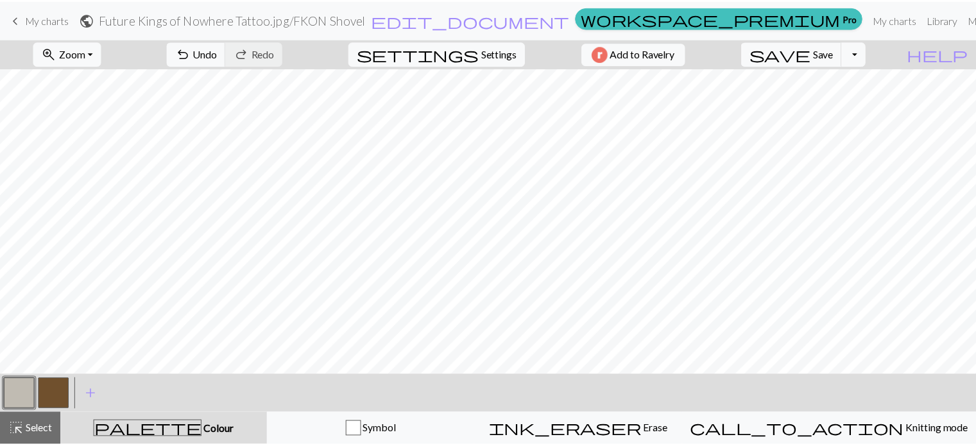
scroll to position [0, 0]
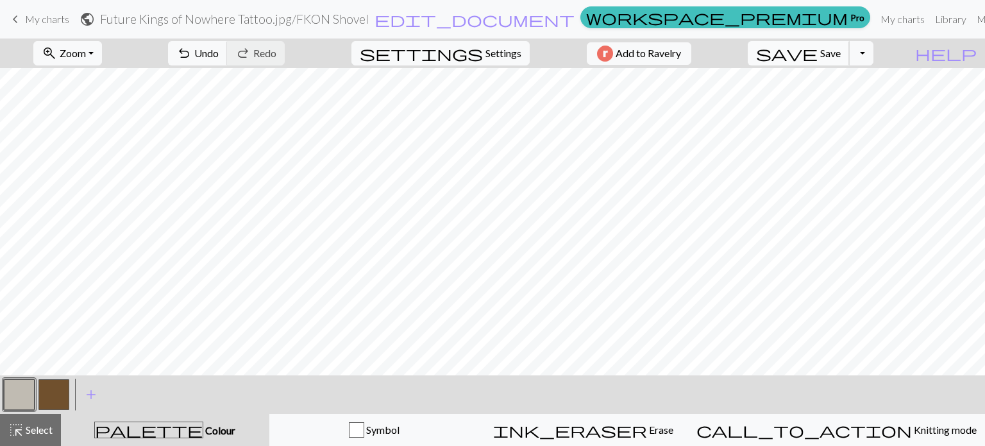
click at [850, 62] on button "save Save Save" at bounding box center [799, 53] width 102 height 24
click at [722, 101] on div "zoom_in Zoom Zoom Fit all Fit width Fit height 50% 100% 150% 200% undo Undo Und…" at bounding box center [492, 241] width 985 height 407
click at [37, 19] on span "My charts" at bounding box center [47, 19] width 44 height 12
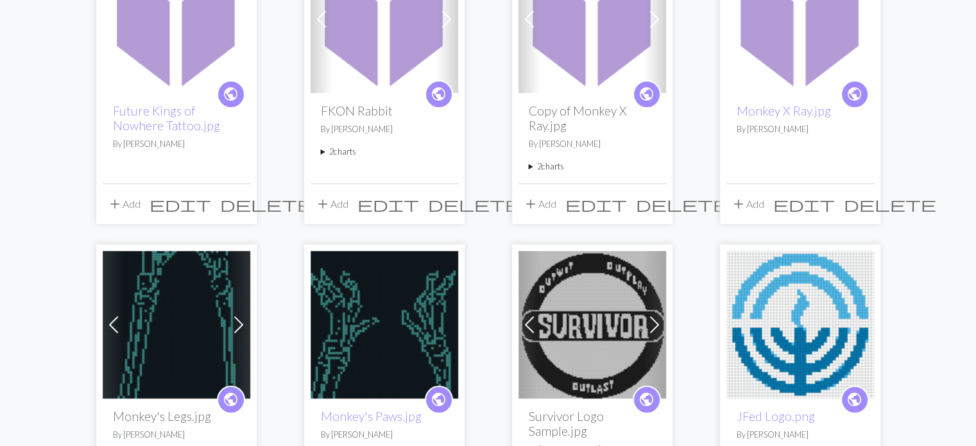
scroll to position [190, 0]
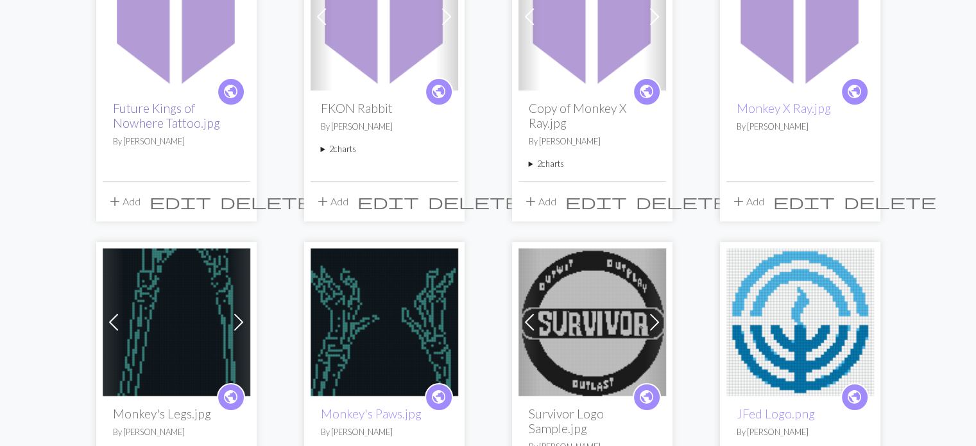
click at [144, 120] on link "Future Kings of Nowhere Tattoo.jpg" at bounding box center [166, 116] width 107 height 30
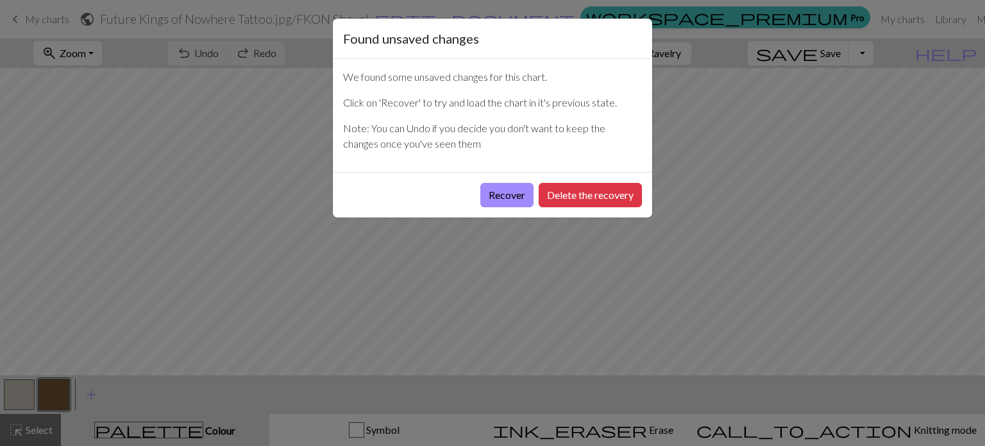
click at [221, 102] on div "Found unsaved changes We found some unsaved changes for this chart. Click on 'R…" at bounding box center [492, 223] width 985 height 446
click at [490, 190] on button "Recover" at bounding box center [506, 195] width 53 height 24
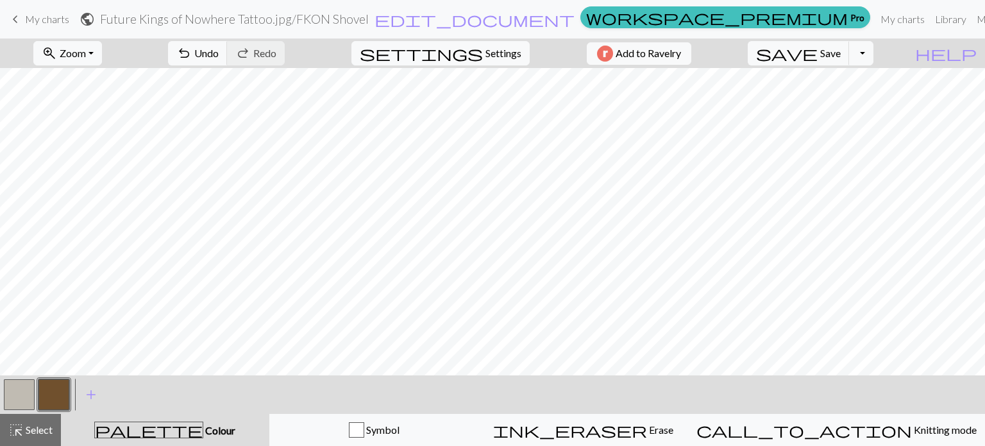
click at [316, 24] on h2 "Future Kings of Nowhere Tattoo.jpg / FKON Shovel" at bounding box center [234, 19] width 269 height 15
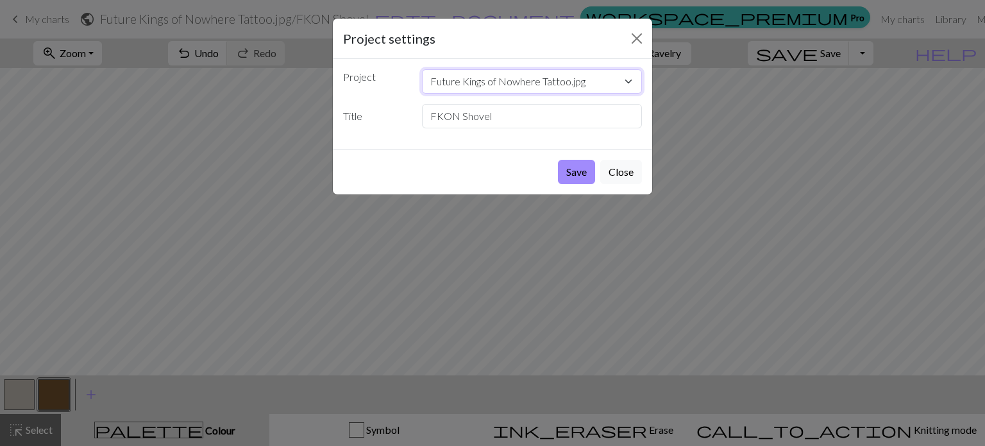
click at [462, 91] on select "Future Kings of Nowhere Tattoo.jpg FKON Rabbit Copy of Monkey X Ray.jpg Monkey …" at bounding box center [532, 81] width 221 height 24
click at [458, 77] on select "Future Kings of Nowhere Tattoo.jpg FKON Rabbit Copy of Monkey X Ray.jpg Monkey …" at bounding box center [532, 81] width 221 height 24
click at [605, 176] on button "Close" at bounding box center [621, 172] width 42 height 24
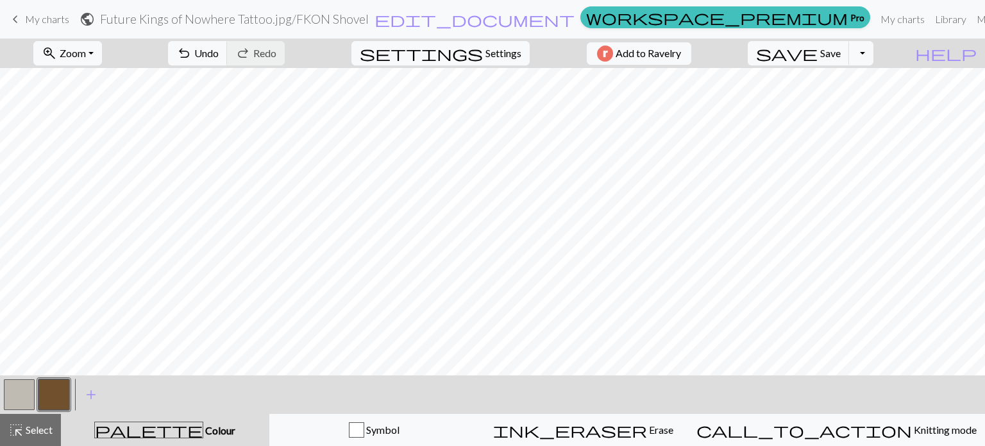
click at [17, 24] on span "keyboard_arrow_left" at bounding box center [15, 19] width 15 height 18
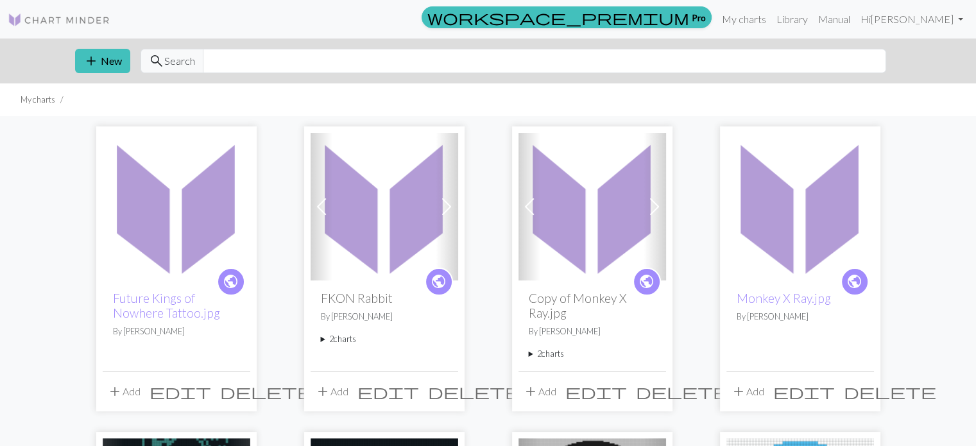
click at [211, 392] on span "edit" at bounding box center [180, 391] width 62 height 18
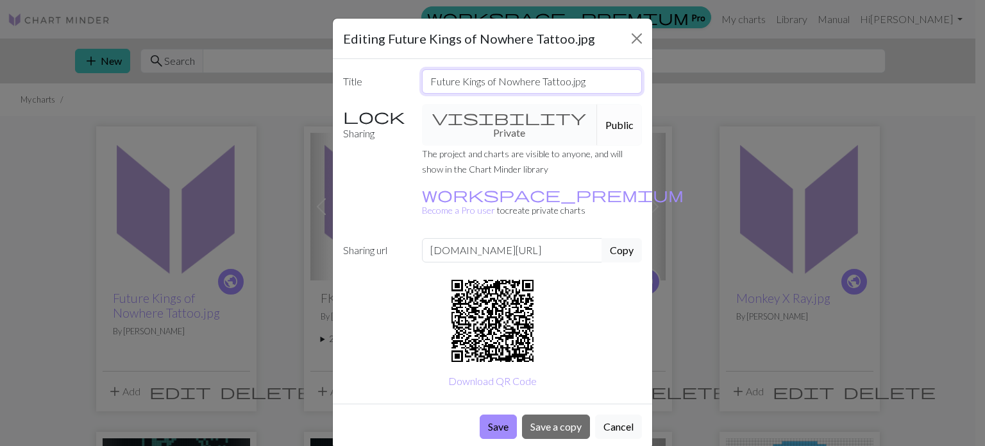
click at [471, 91] on div "Future Kings of Nowhere Tattoo.jpg" at bounding box center [532, 81] width 236 height 24
type input "FKON Shovel"
click at [493, 414] on button "Save" at bounding box center [498, 426] width 37 height 24
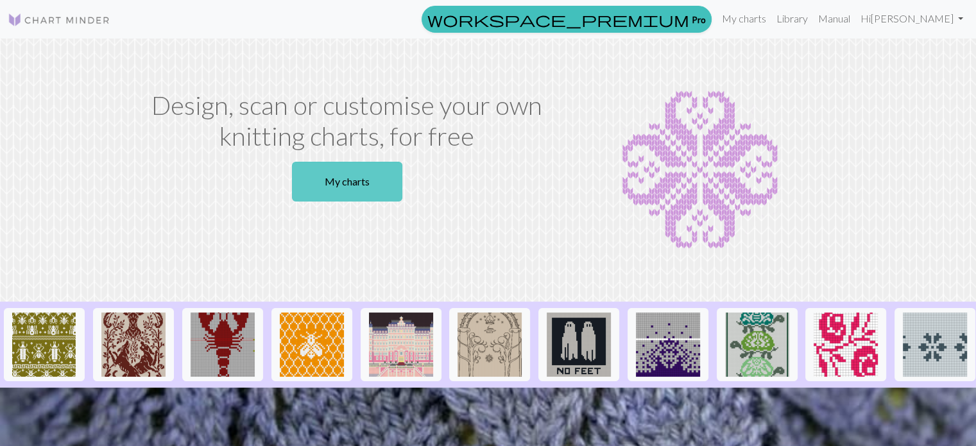
click at [357, 161] on div "Design, scan or customise your own knitting charts, for free My charts" at bounding box center [346, 170] width 423 height 160
click at [352, 178] on link "My charts" at bounding box center [347, 182] width 110 height 40
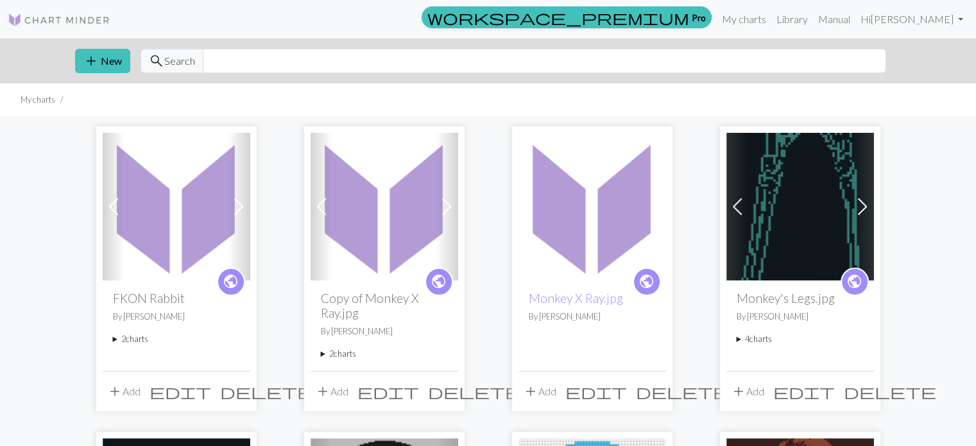
click at [208, 198] on img at bounding box center [177, 207] width 148 height 148
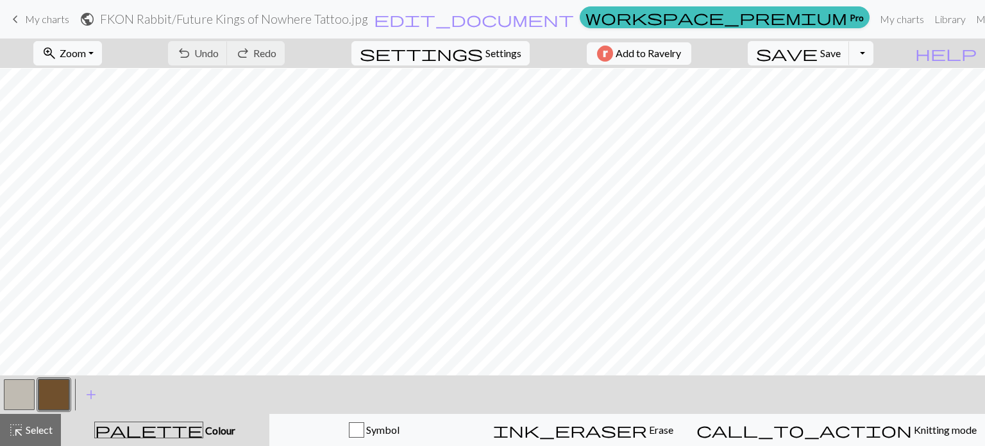
scroll to position [23, 0]
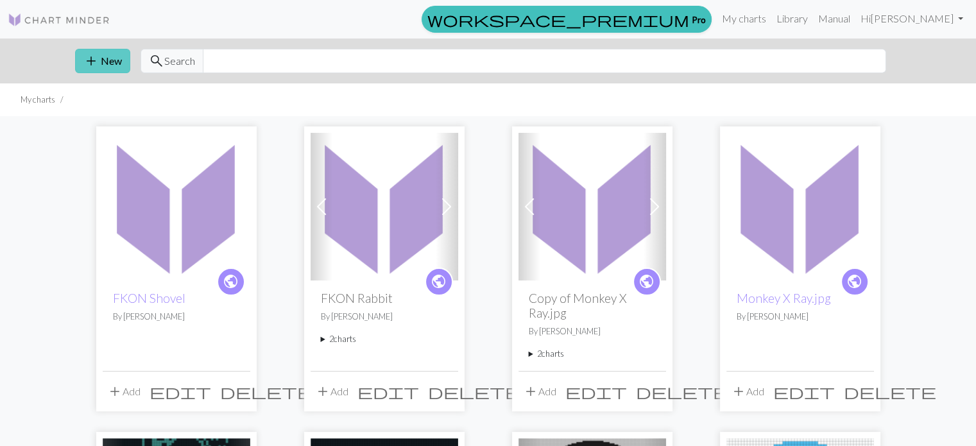
click at [115, 69] on button "add New" at bounding box center [102, 61] width 55 height 24
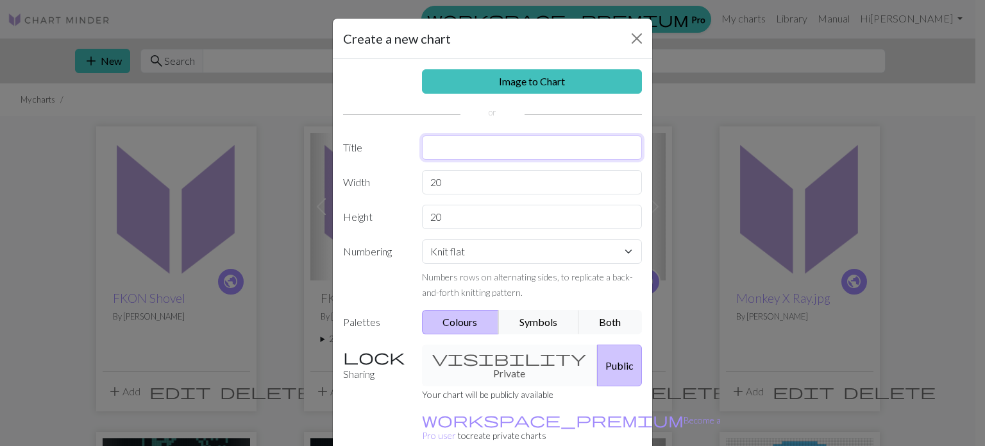
click at [482, 151] on input "text" at bounding box center [532, 147] width 221 height 24
type input "FKON Badger"
drag, startPoint x: 445, startPoint y: 226, endPoint x: 383, endPoint y: 243, distance: 64.4
click at [384, 243] on div "Image to Chart Title FKON Badger Width 20 Height 20 Numbering Knit flat Knit in…" at bounding box center [492, 266] width 319 height 414
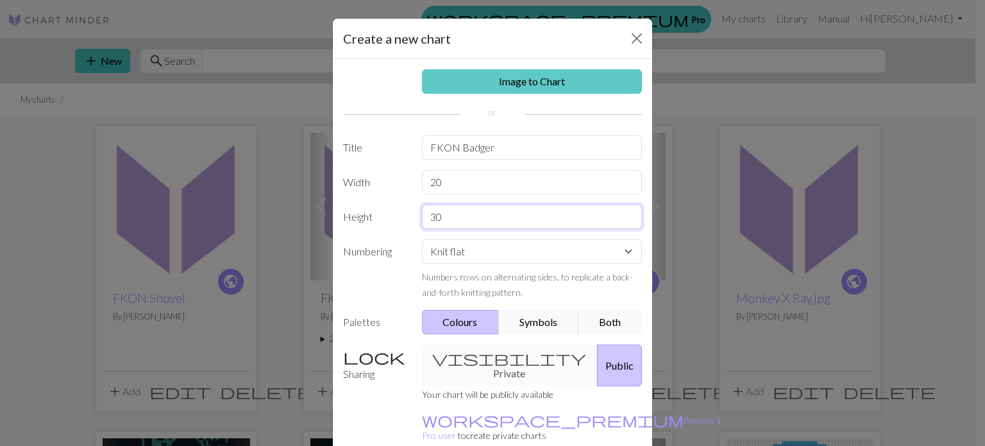
type input "30"
click at [443, 87] on link "Image to Chart" at bounding box center [532, 81] width 221 height 24
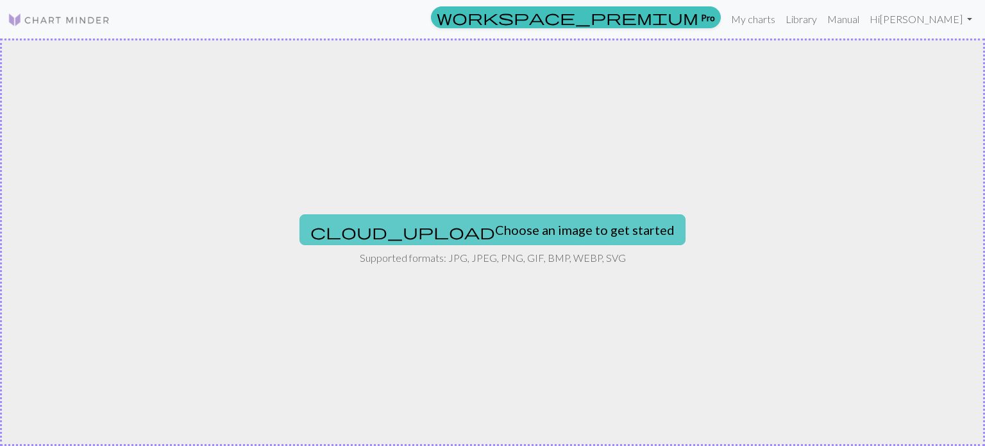
click at [438, 231] on button "cloud_upload Choose an image to get started" at bounding box center [493, 229] width 386 height 31
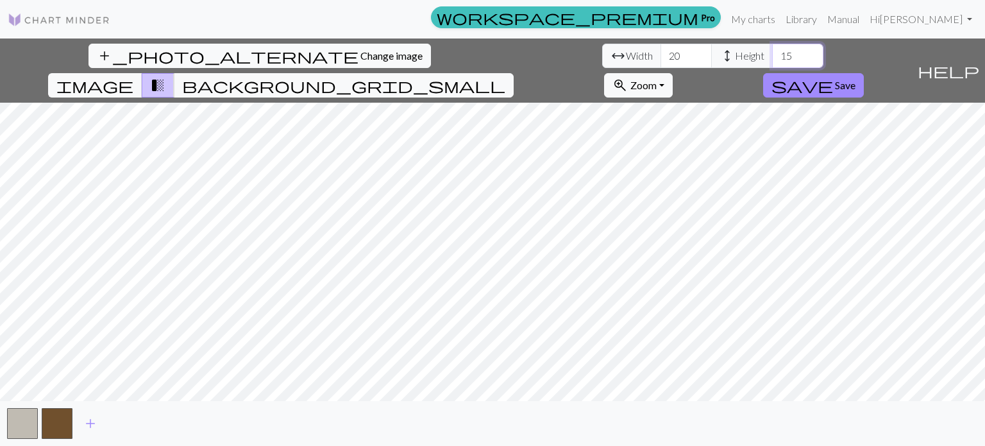
drag, startPoint x: 412, startPoint y: 54, endPoint x: 344, endPoint y: 55, distance: 68.0
click at [602, 55] on div "arrow_range Width 20 height Height 15" at bounding box center [712, 56] width 221 height 24
type input "30"
click at [661, 63] on input "20" at bounding box center [686, 56] width 51 height 24
type input "2"
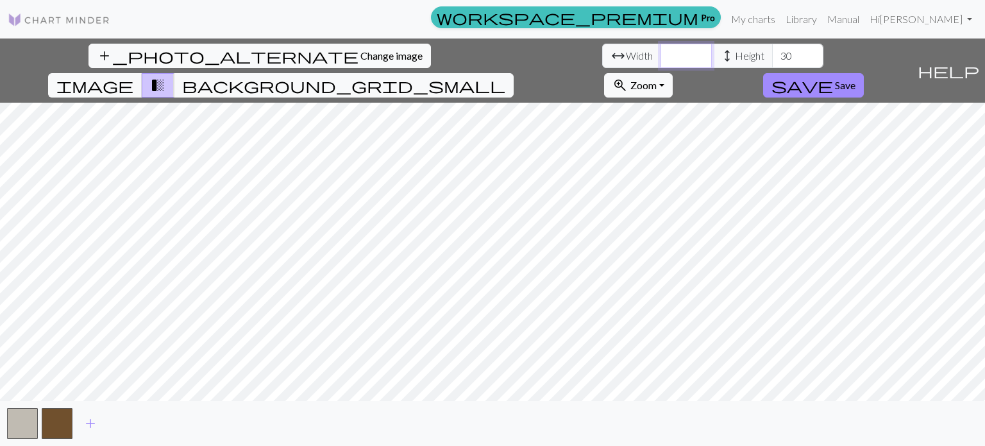
type input "5"
drag, startPoint x: 303, startPoint y: 51, endPoint x: 253, endPoint y: 57, distance: 50.4
click at [602, 57] on div "arrow_range Width 25 height Height 30" at bounding box center [712, 56] width 221 height 24
type input "3"
type input "2"
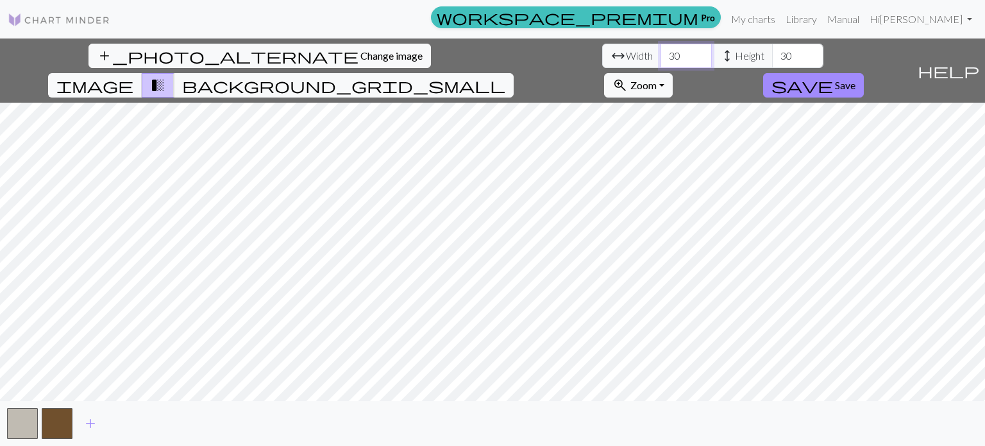
type input "30"
click at [833, 76] on span "save" at bounding box center [803, 85] width 62 height 18
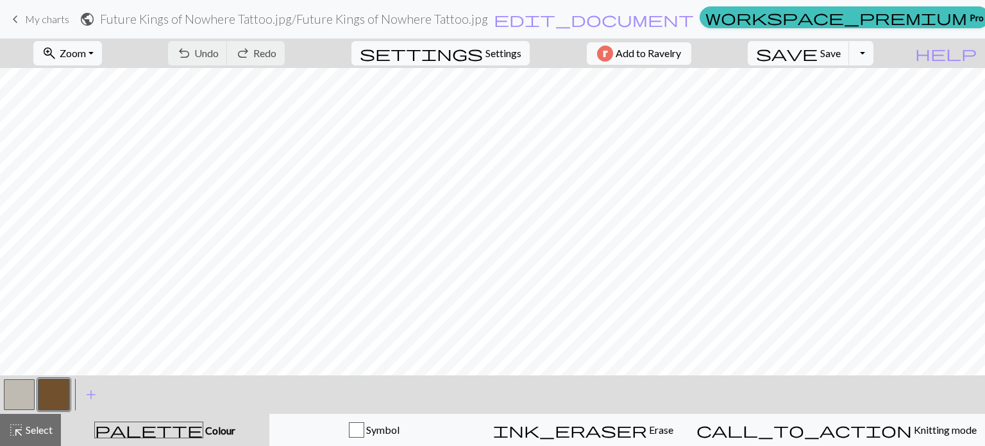
click at [15, 389] on button "button" at bounding box center [19, 394] width 31 height 31
click at [56, 396] on button "button" at bounding box center [53, 394] width 31 height 31
click at [15, 410] on div at bounding box center [19, 394] width 35 height 35
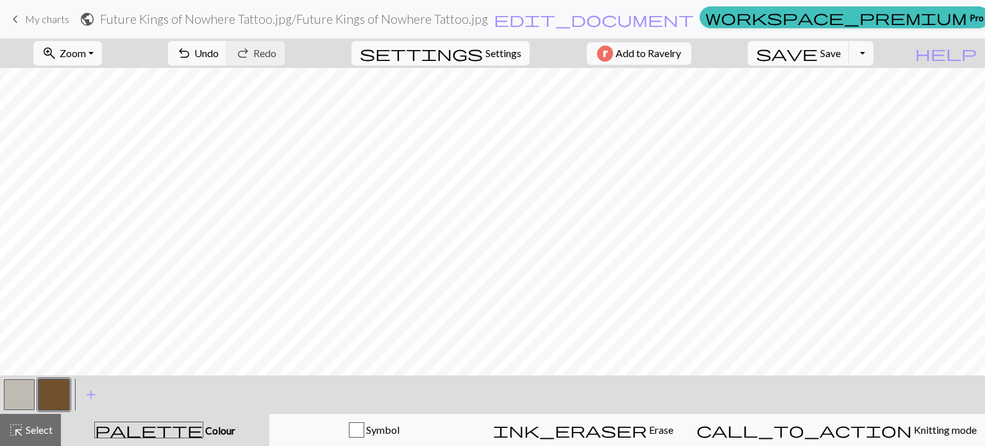
click at [22, 395] on button "button" at bounding box center [19, 394] width 31 height 31
click at [67, 397] on button "button" at bounding box center [53, 394] width 31 height 31
click at [21, 382] on button "button" at bounding box center [19, 394] width 31 height 31
click at [47, 398] on button "button" at bounding box center [53, 394] width 31 height 31
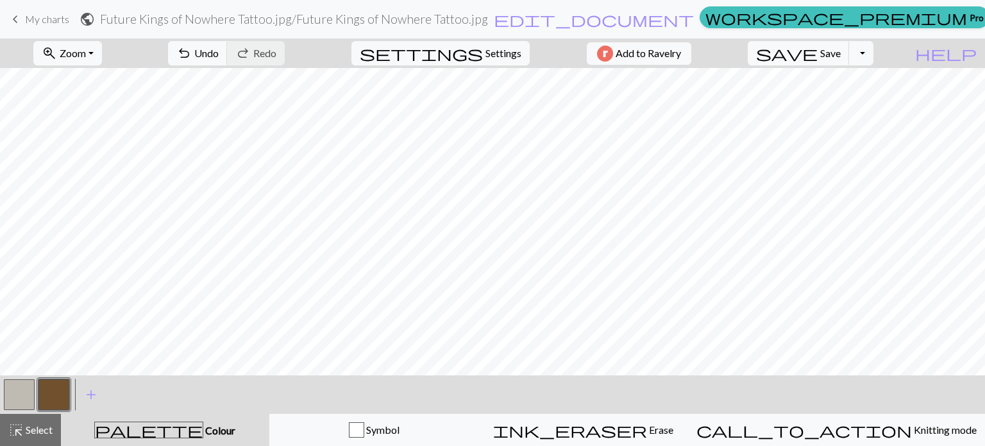
click at [4, 402] on button "button" at bounding box center [19, 394] width 31 height 31
click at [64, 389] on button "button" at bounding box center [53, 394] width 31 height 31
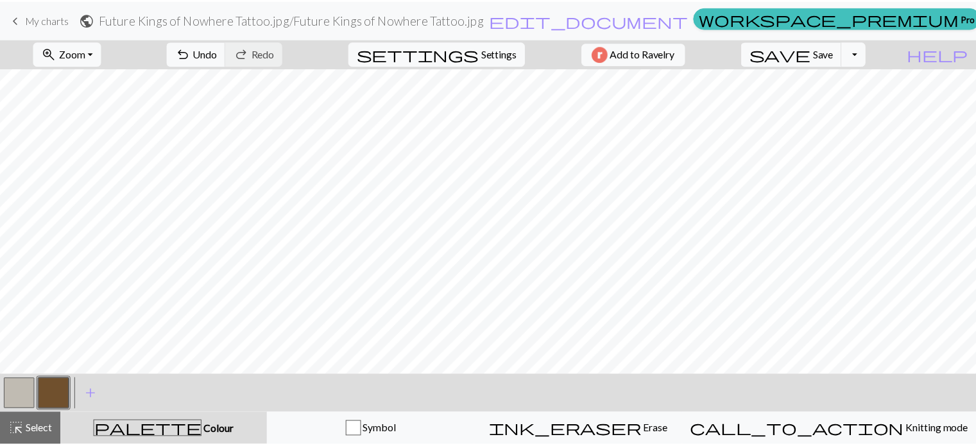
scroll to position [190, 0]
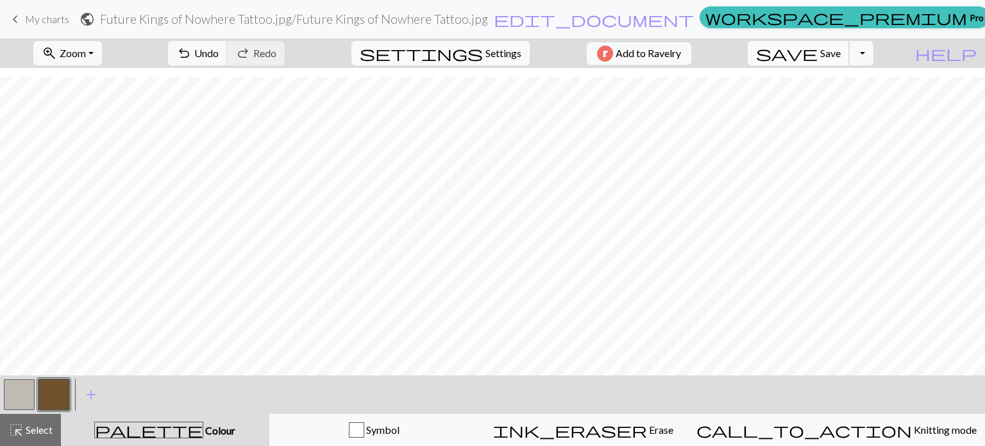
click at [850, 60] on button "save Save Save" at bounding box center [799, 53] width 102 height 24
click at [6, 392] on button "button" at bounding box center [19, 394] width 31 height 31
click at [841, 51] on span "Save" at bounding box center [830, 53] width 21 height 12
click at [44, 20] on div "Chart saved" at bounding box center [492, 25] width 985 height 51
click at [45, 23] on span "My charts" at bounding box center [47, 19] width 44 height 12
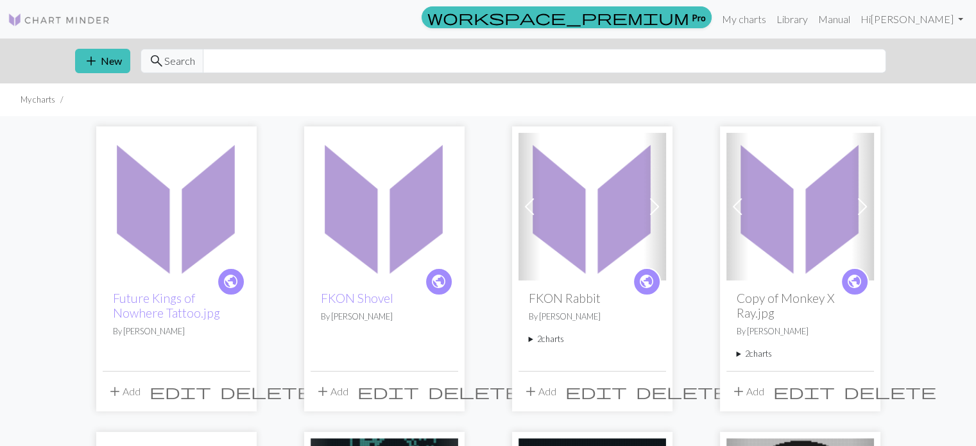
click at [211, 400] on button "edit" at bounding box center [180, 391] width 71 height 24
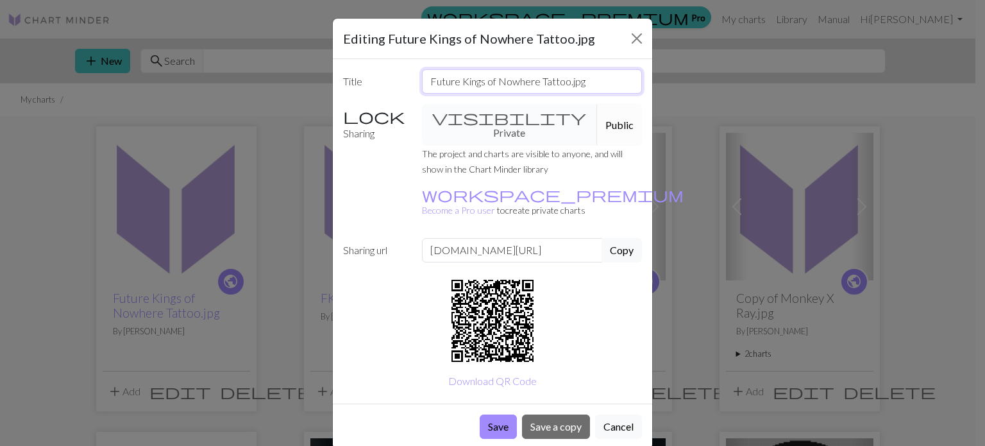
click at [489, 82] on input "Future Kings of Nowhere Tattoo.jpg" at bounding box center [532, 81] width 221 height 24
type input "K"
type input "FKON Badger"
click at [493, 414] on button "Save" at bounding box center [498, 426] width 37 height 24
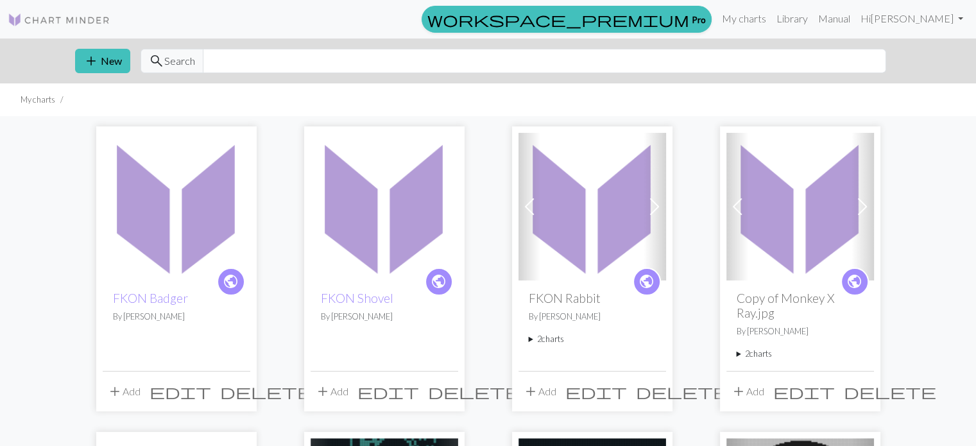
click at [534, 392] on span "add" at bounding box center [530, 391] width 15 height 18
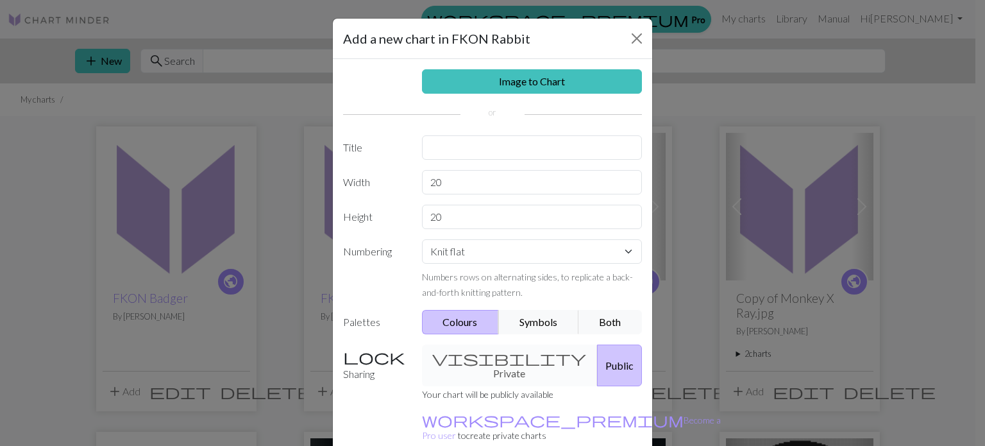
scroll to position [59, 0]
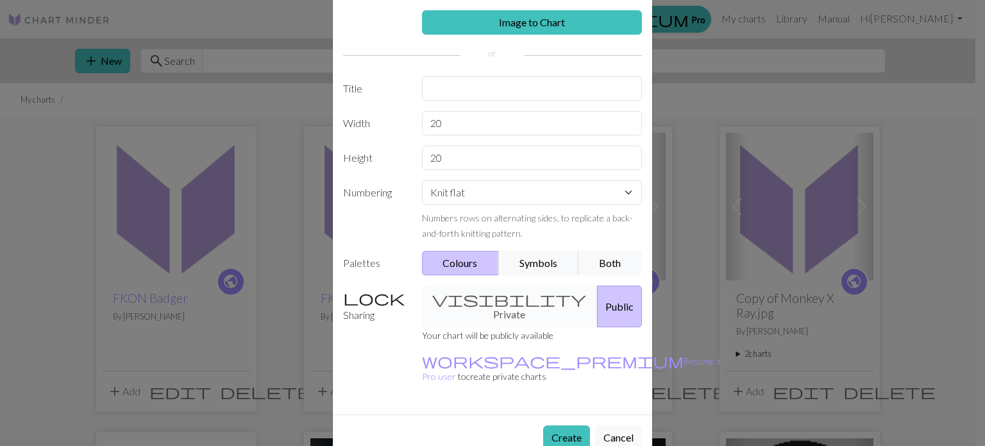
click at [597, 302] on button "Public" at bounding box center [619, 306] width 45 height 42
click at [480, 297] on div "visibility Private Public" at bounding box center [532, 306] width 236 height 42
click at [498, 306] on div "visibility Private Public" at bounding box center [532, 306] width 236 height 42
click at [545, 256] on button "Symbols" at bounding box center [538, 263] width 81 height 24
click at [592, 267] on button "Both" at bounding box center [611, 263] width 64 height 24
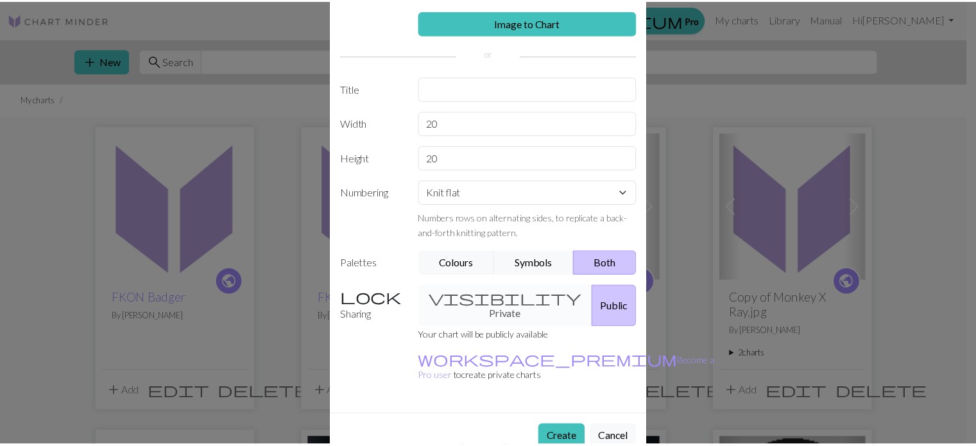
scroll to position [0, 0]
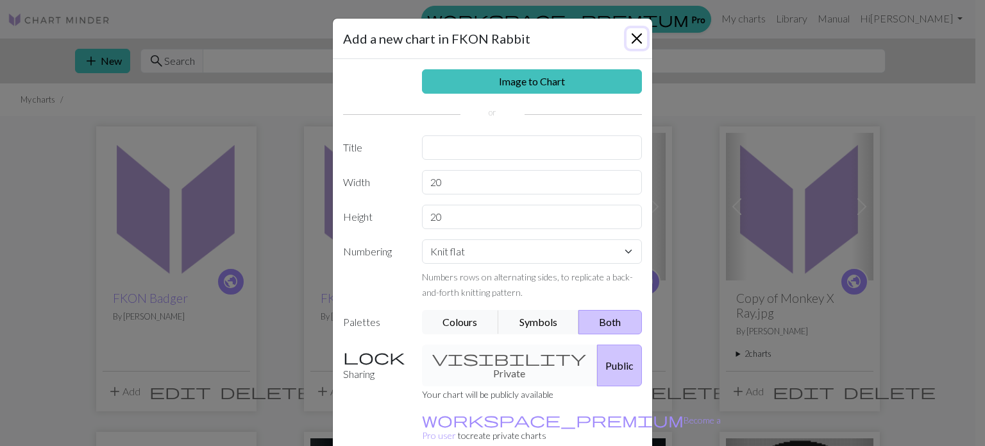
click at [634, 35] on button "Close" at bounding box center [637, 38] width 21 height 21
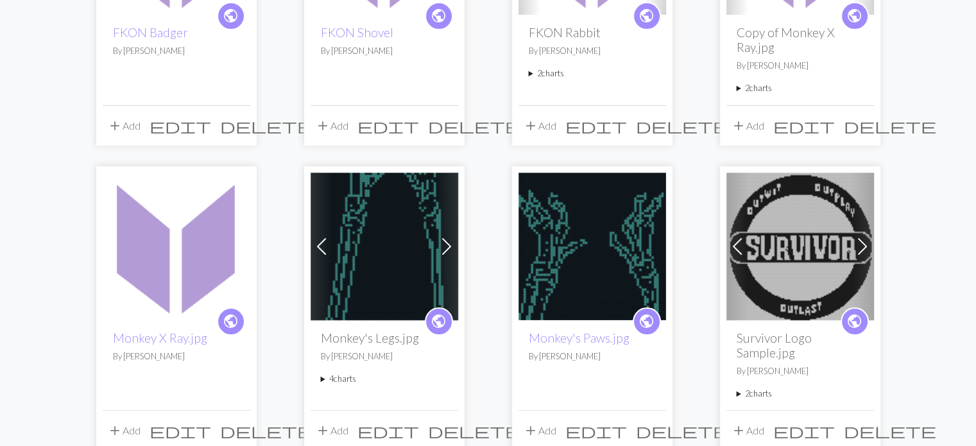
scroll to position [264, 0]
